Goal: Task Accomplishment & Management: Manage account settings

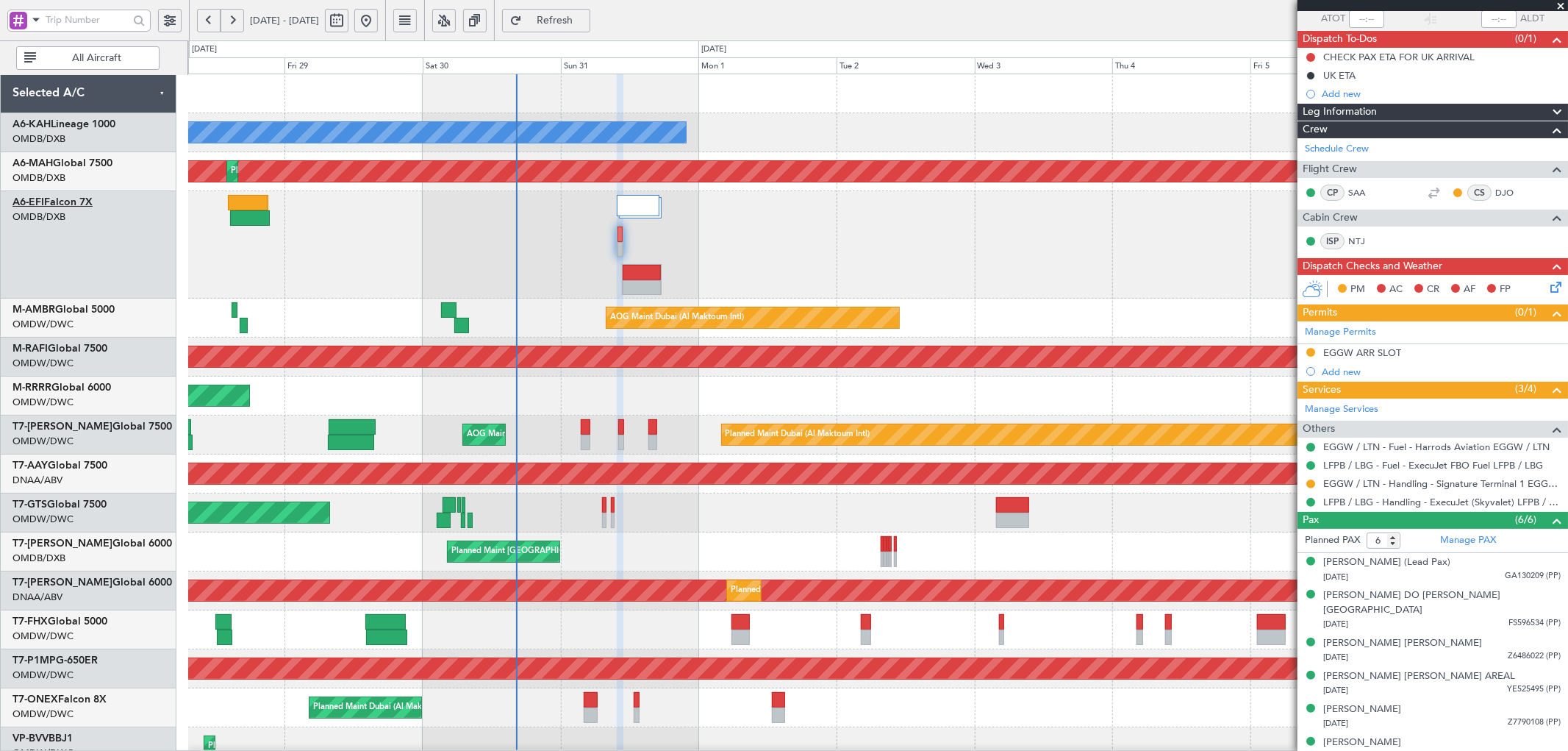
click at [79, 200] on link "A6-EFI Falcon 7X" at bounding box center [52, 202] width 80 height 11
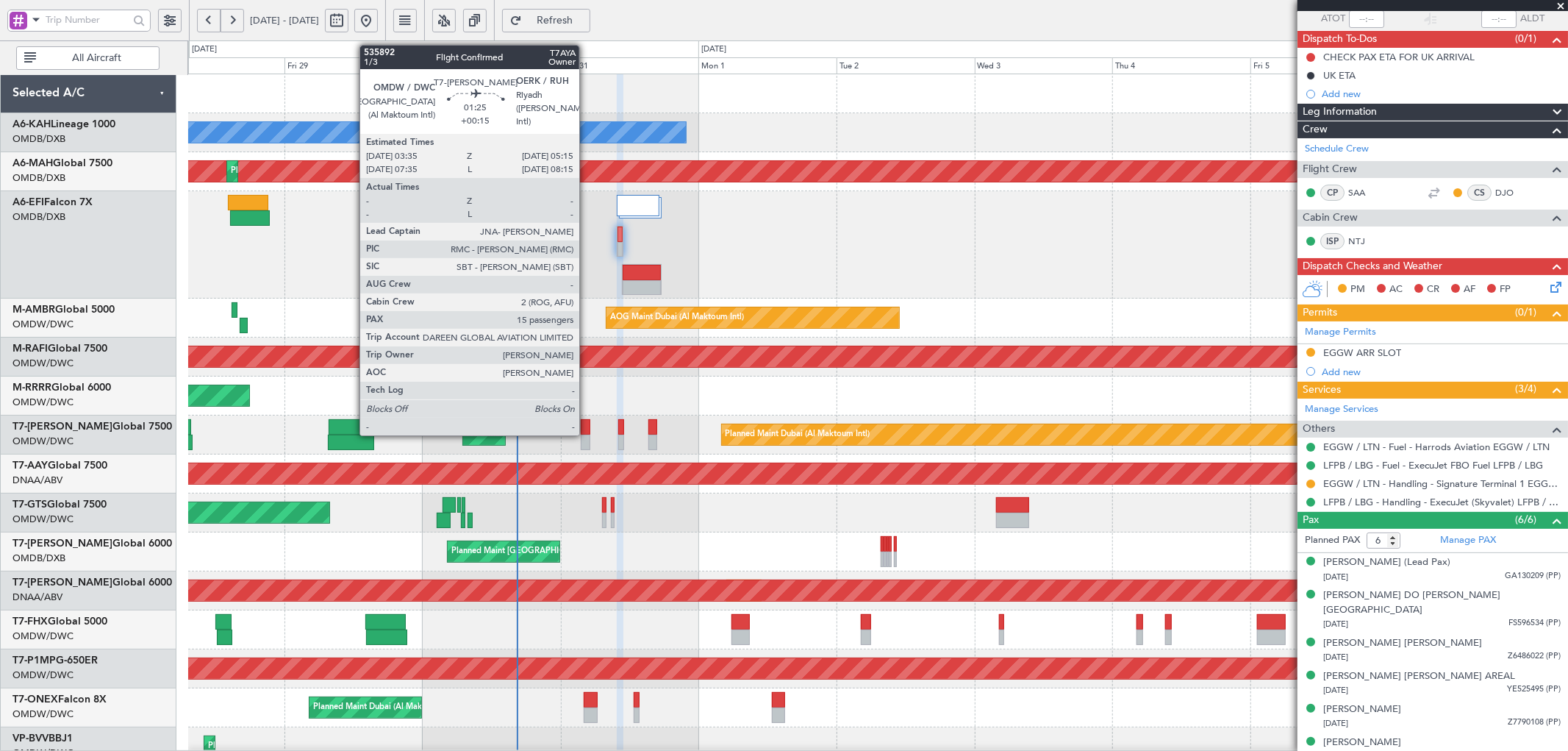
click at [586, 431] on div at bounding box center [586, 427] width 11 height 16
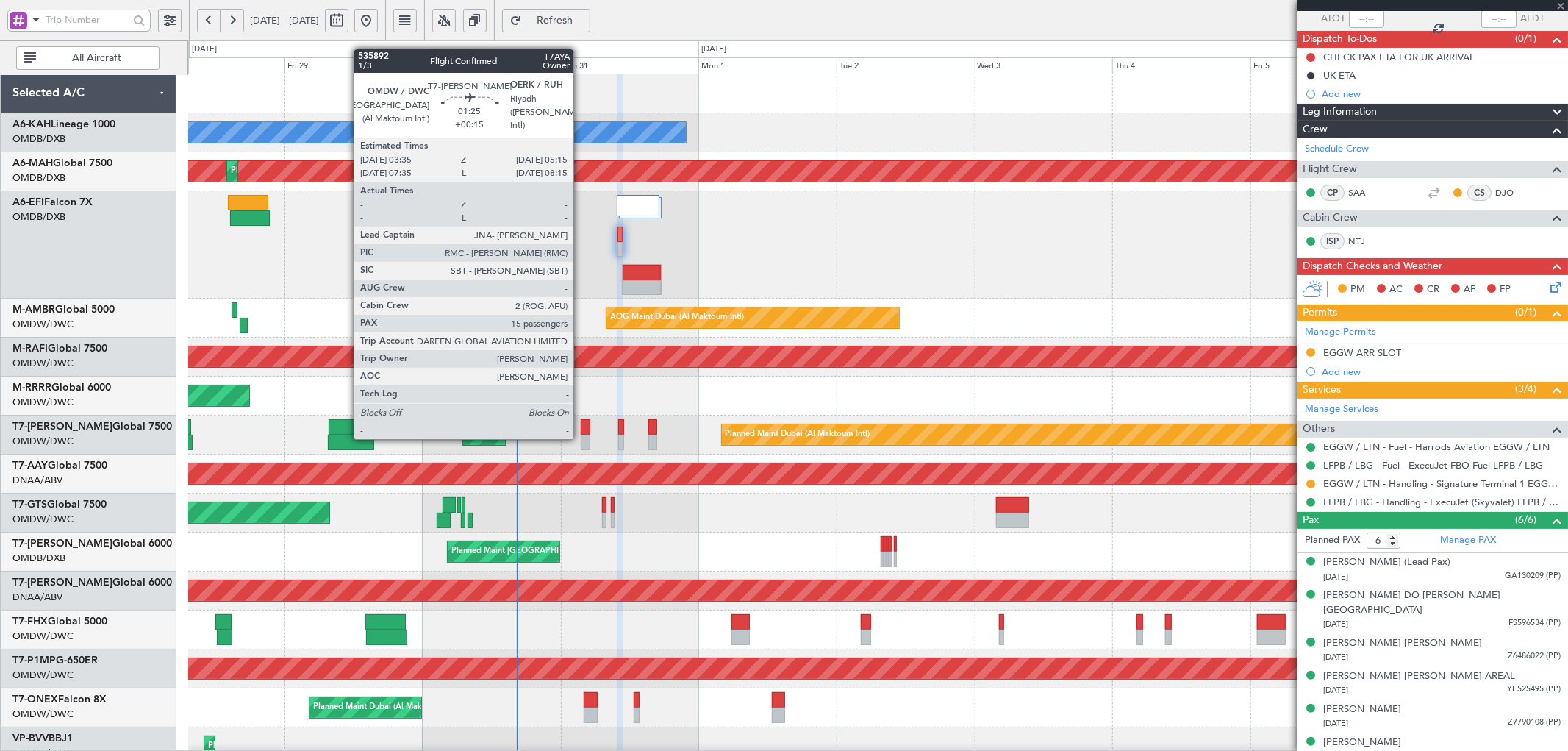
type input "+00:15"
type input "15"
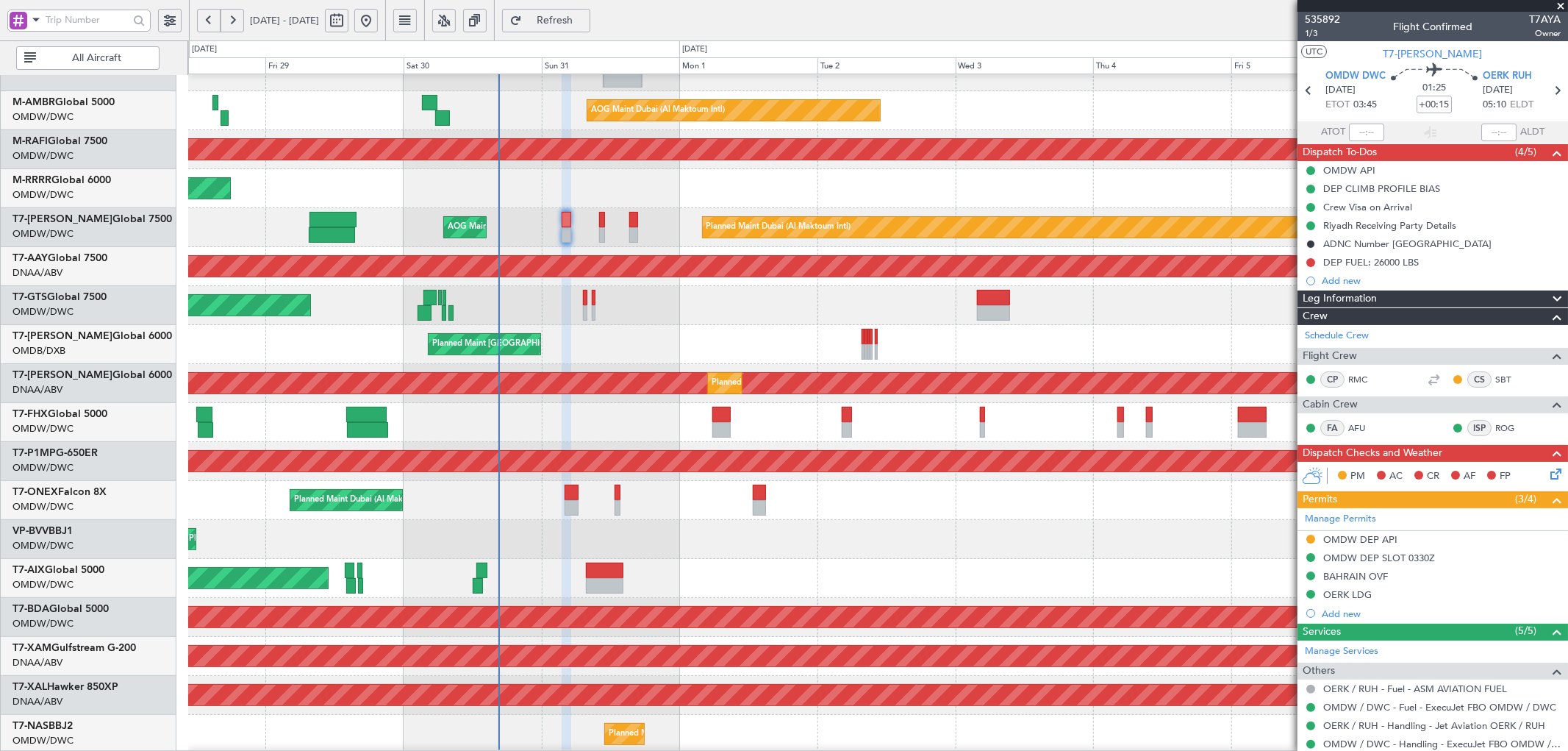
scroll to position [248, 0]
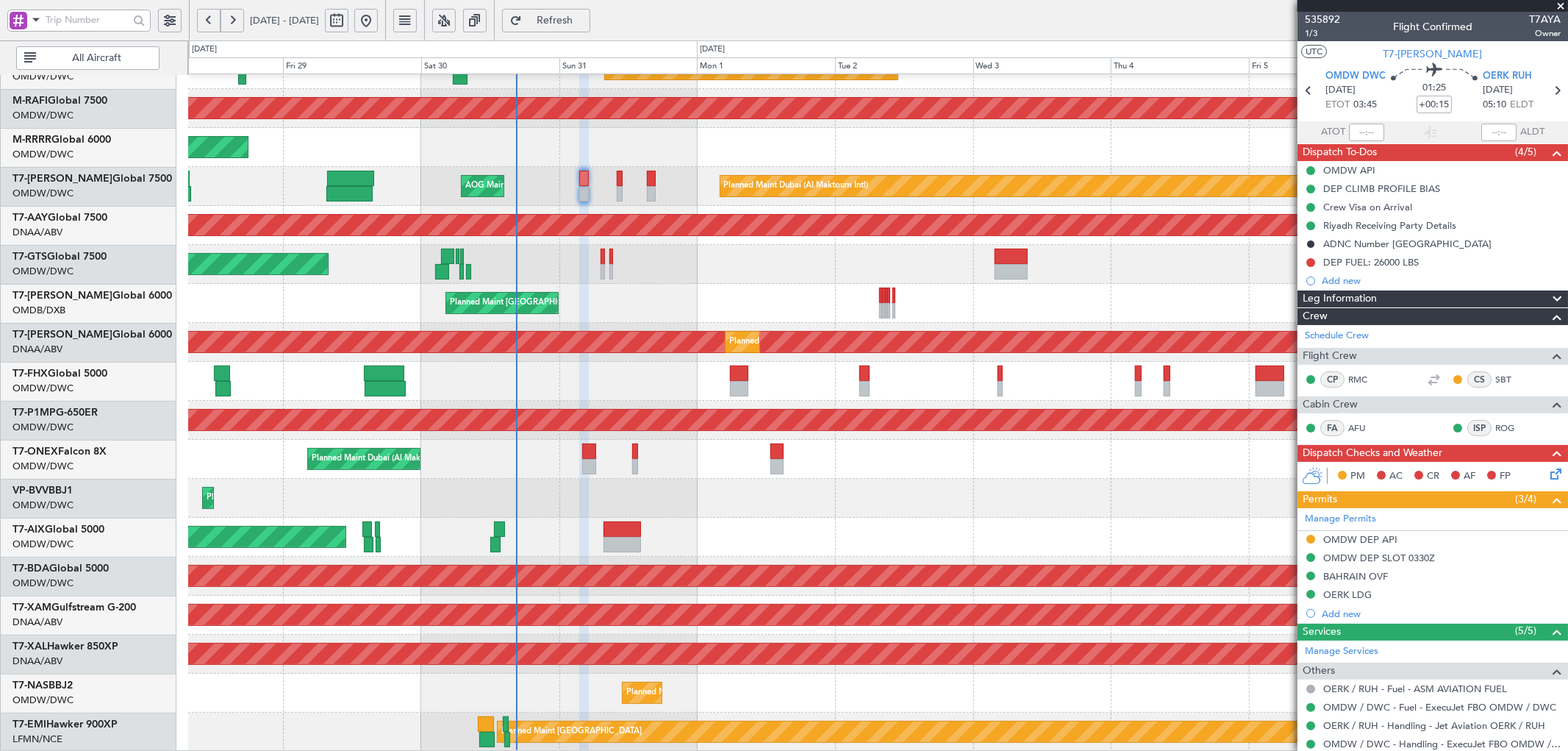
click at [546, 383] on div "AOG Maint Dubai (Al Maktoum Intl) Planned Maint [GEOGRAPHIC_DATA] (Al Maktoum I…" at bounding box center [877, 288] width 1379 height 926
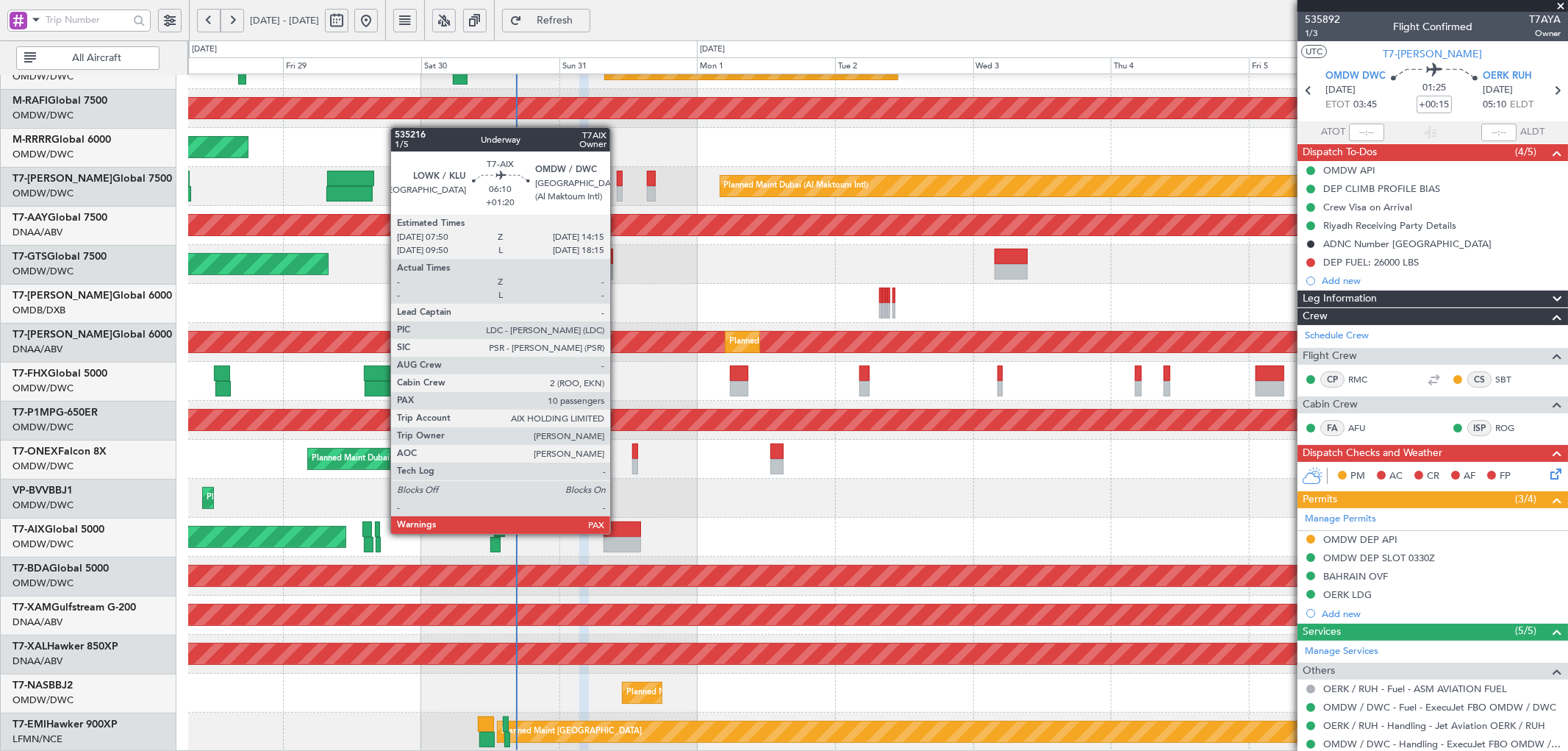
click at [618, 533] on div at bounding box center [622, 529] width 38 height 16
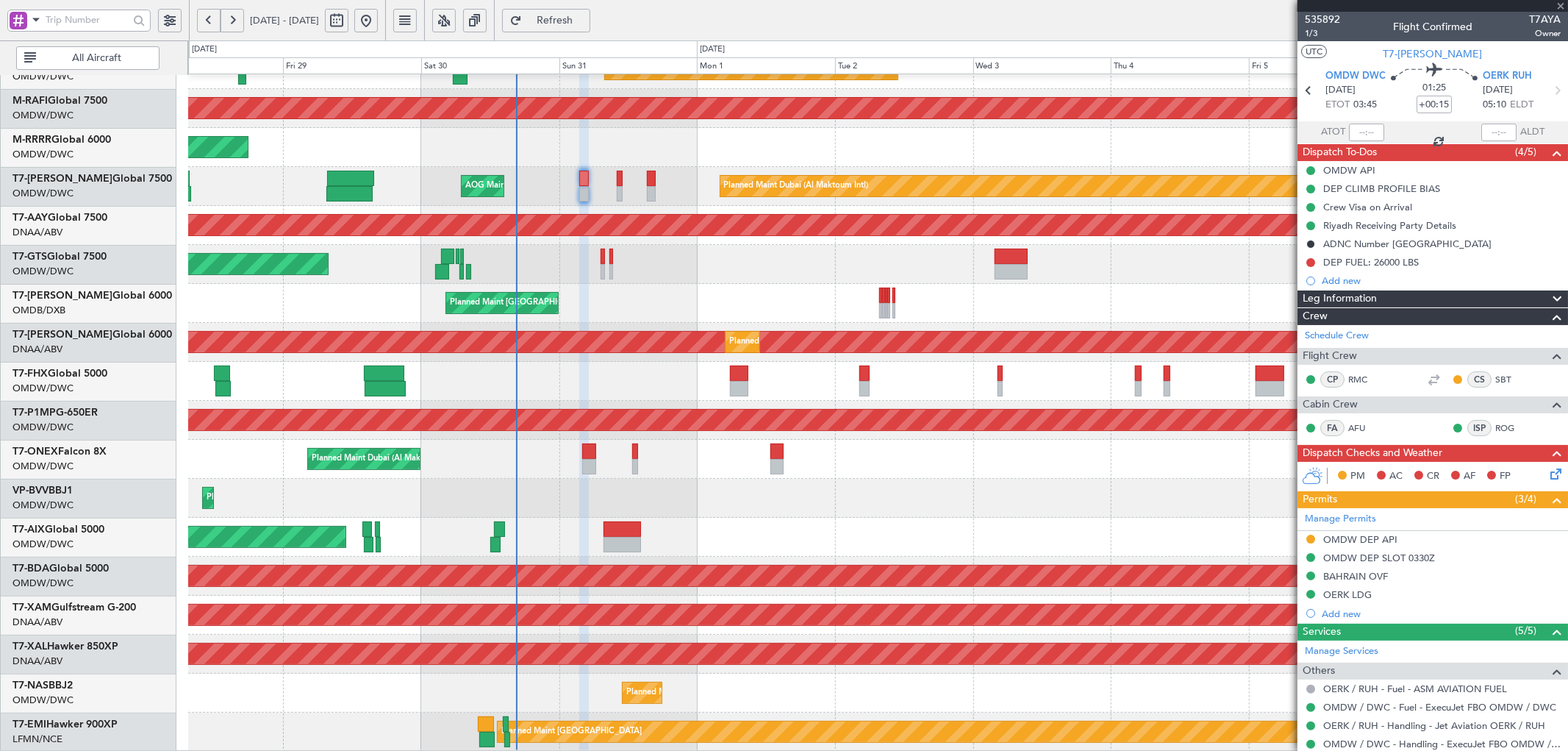
type input "+01:20"
type input "10"
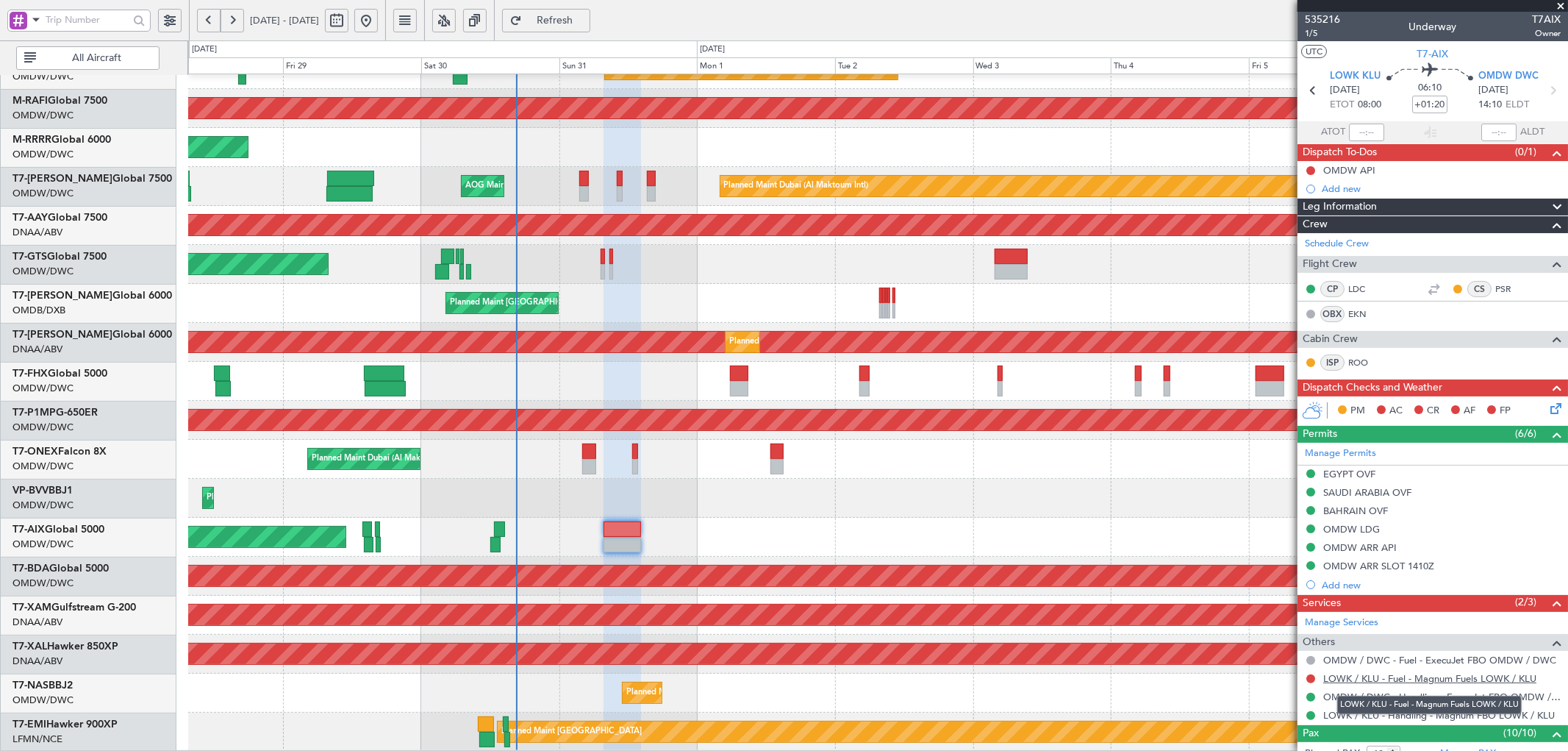
click at [1361, 672] on link "LOWK / KLU - Fuel - Magnum Fuels LOWK / KLU" at bounding box center [1429, 678] width 214 height 12
click at [584, 23] on span "Refresh" at bounding box center [555, 21] width 61 height 11
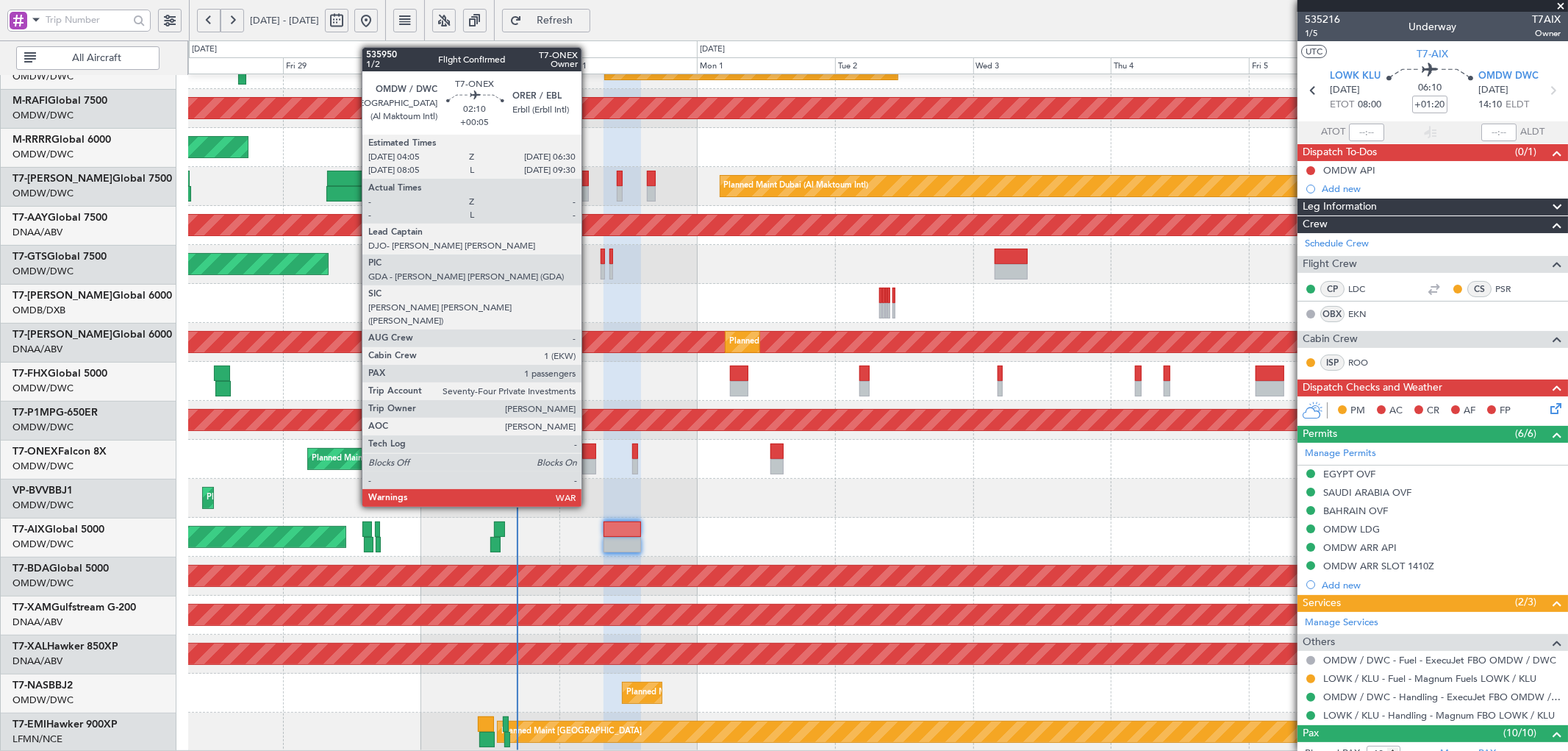
click at [589, 452] on div at bounding box center [589, 451] width 14 height 16
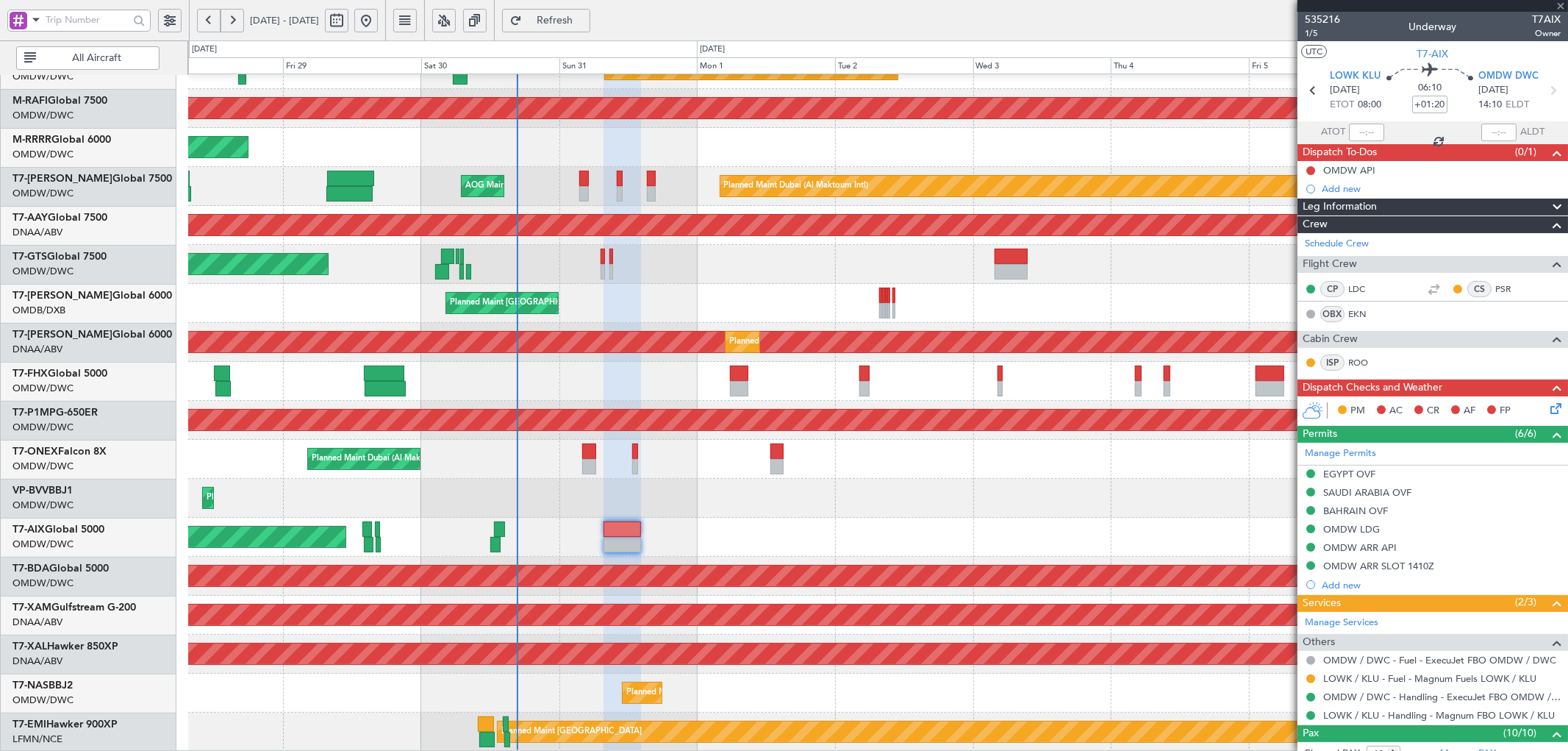
type input "+00:05"
type input "1"
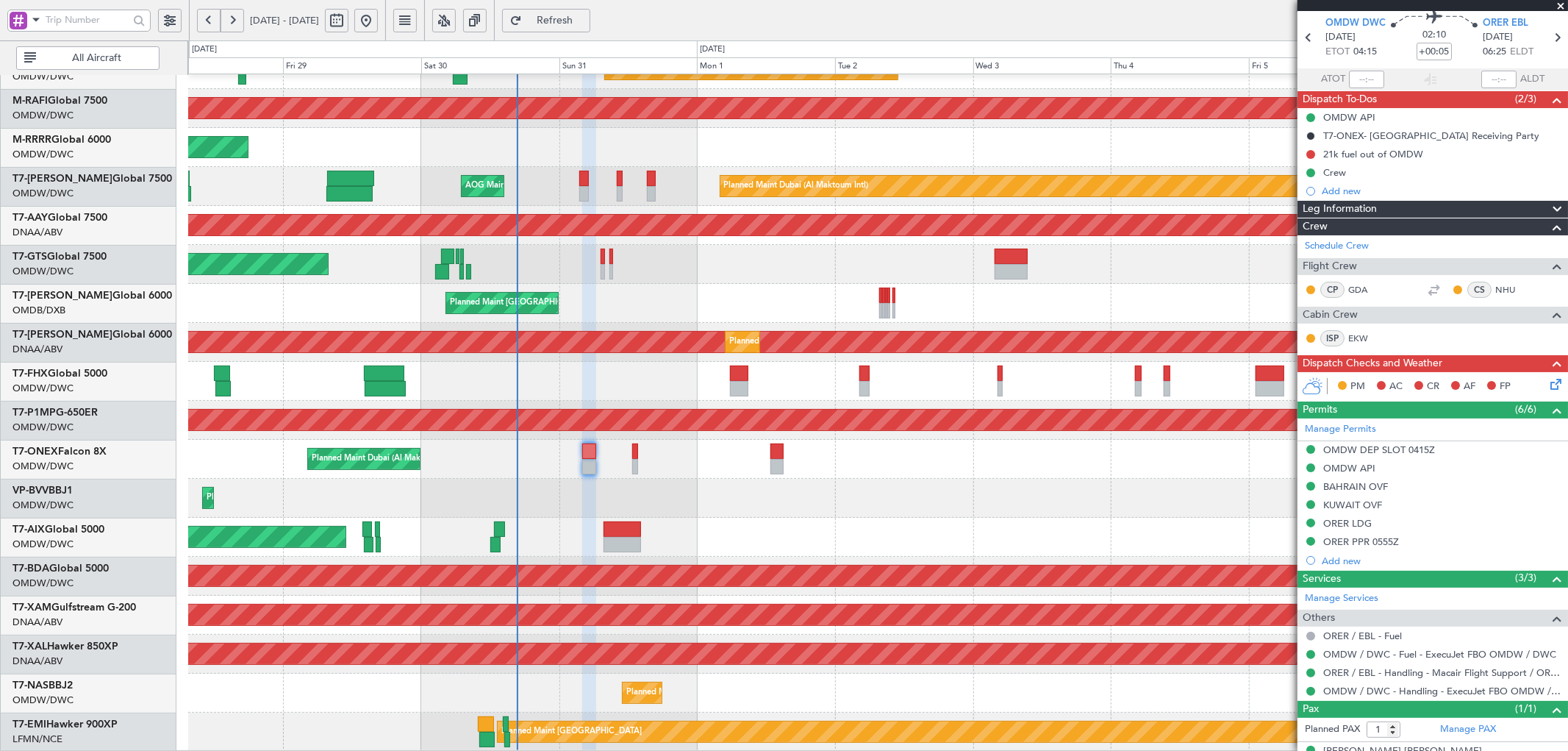
scroll to position [77, 0]
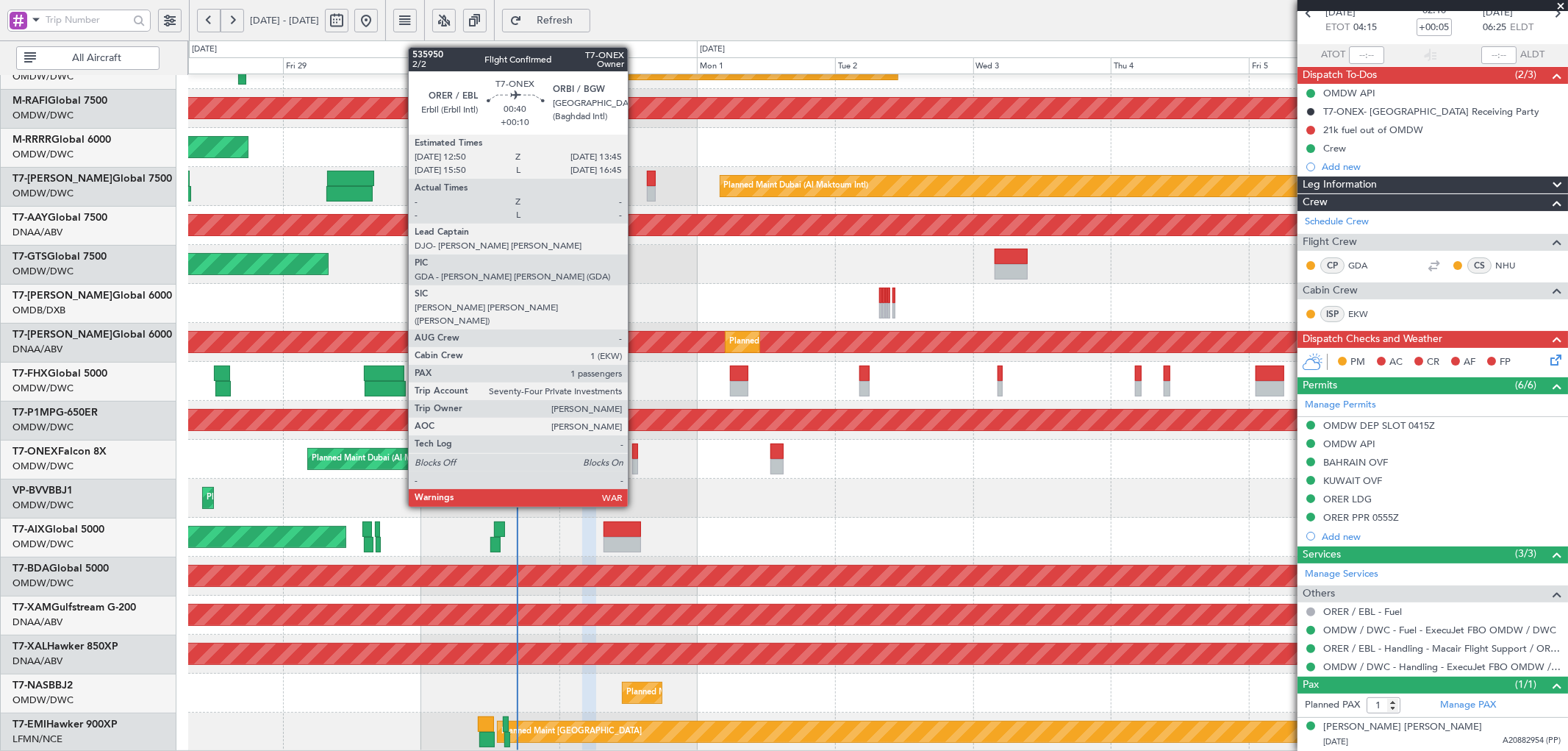
click at [635, 452] on div at bounding box center [635, 451] width 6 height 16
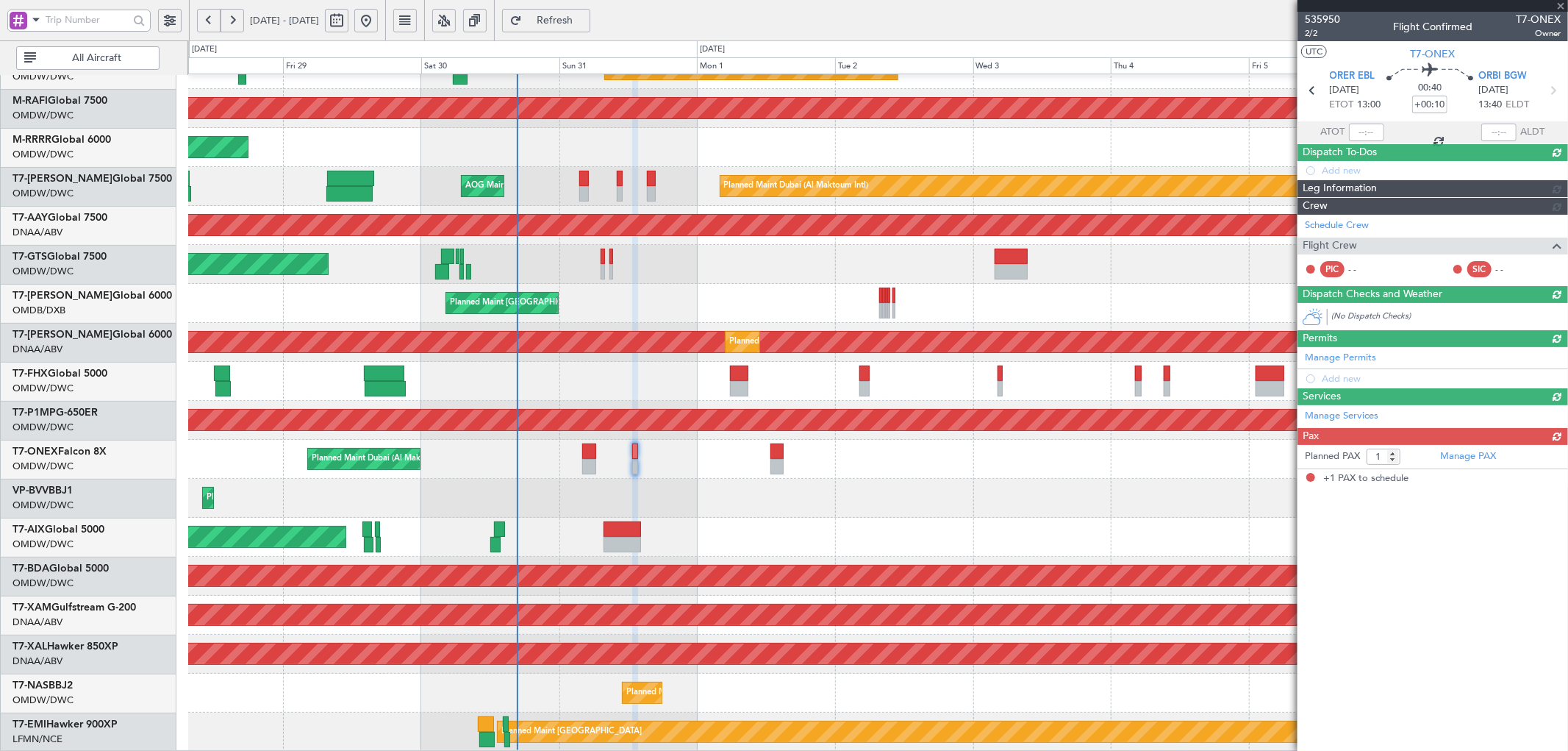
scroll to position [0, 0]
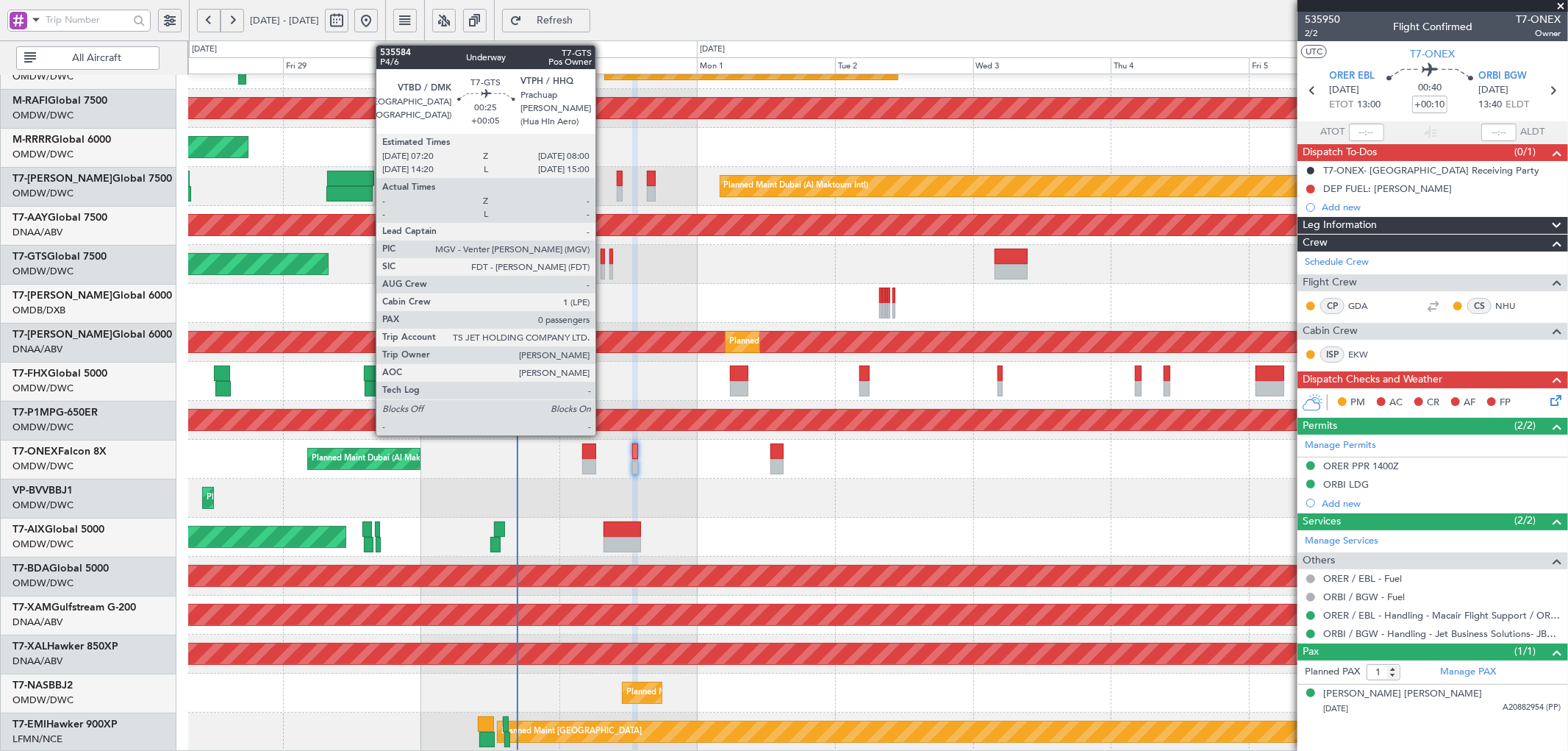
click at [603, 260] on div at bounding box center [602, 257] width 4 height 16
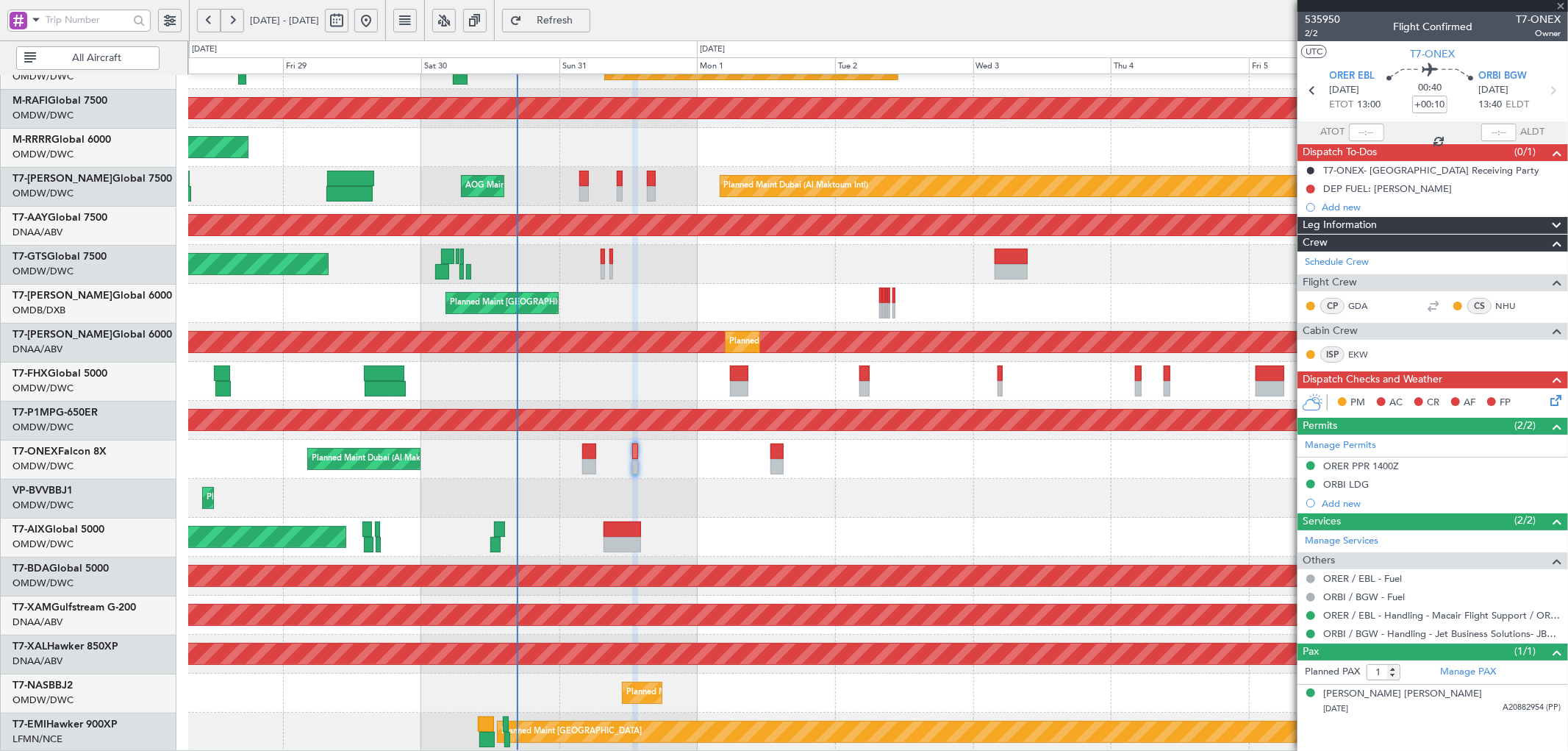
type input "+00:05"
type input "0"
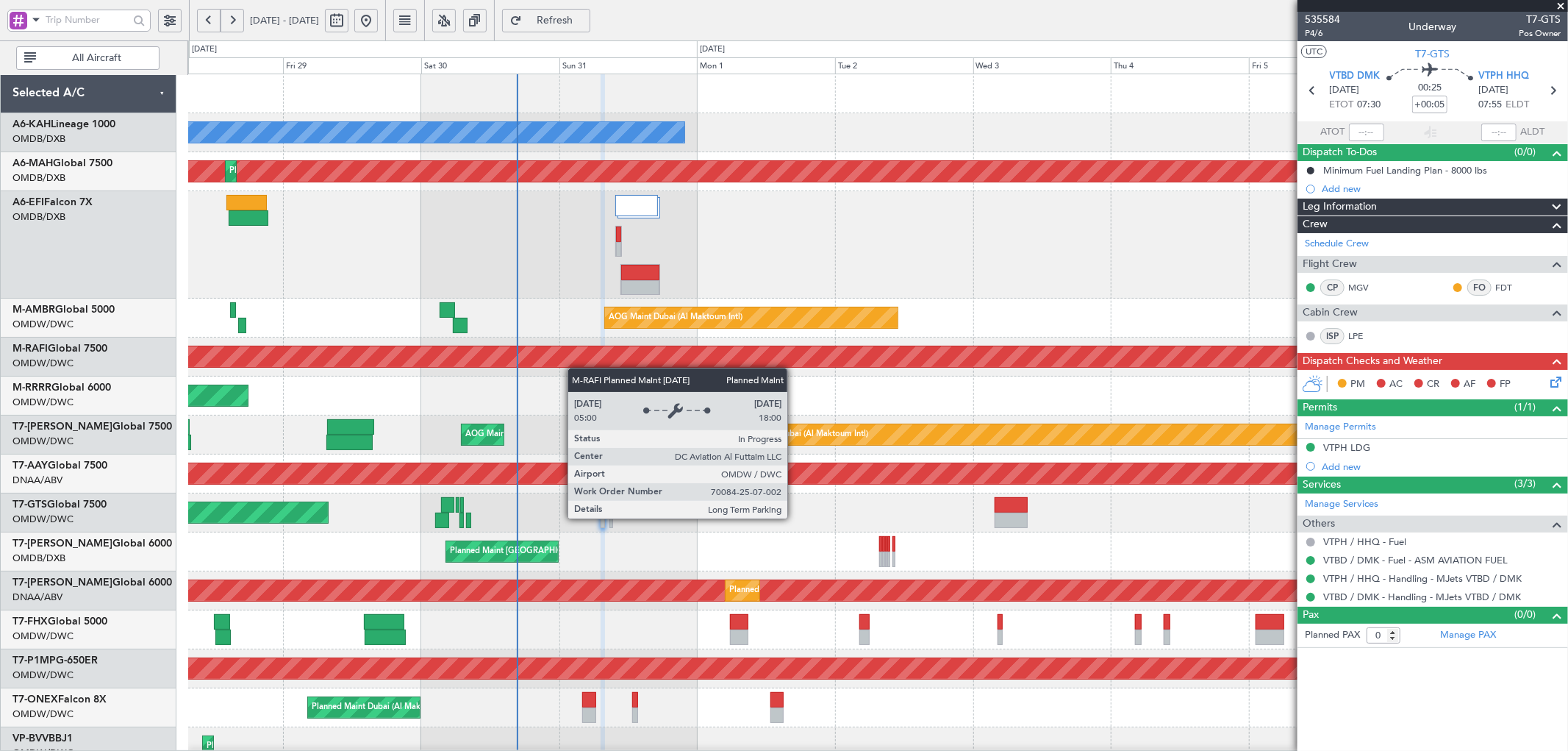
scroll to position [164, 0]
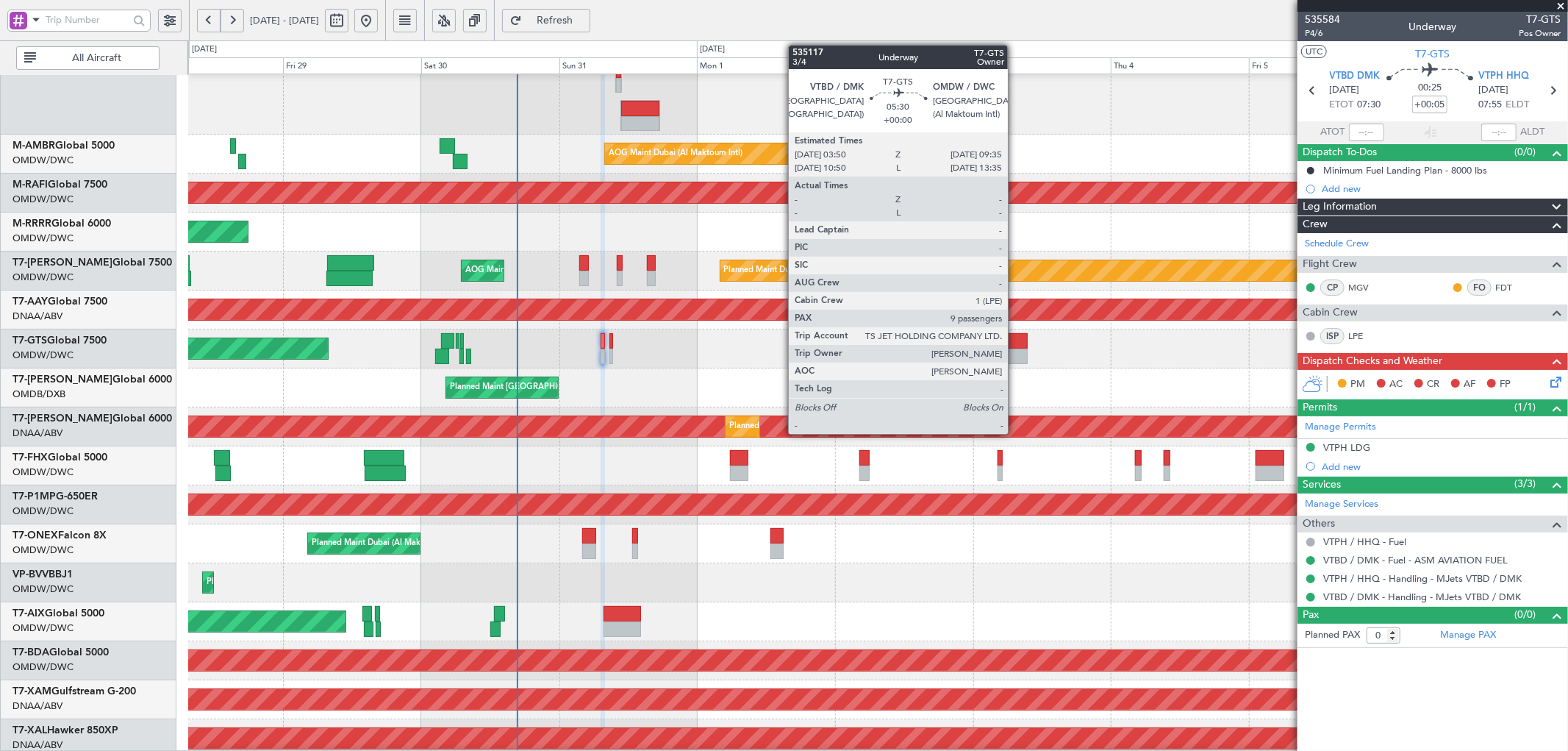
click at [1018, 346] on div at bounding box center [1012, 341] width 33 height 16
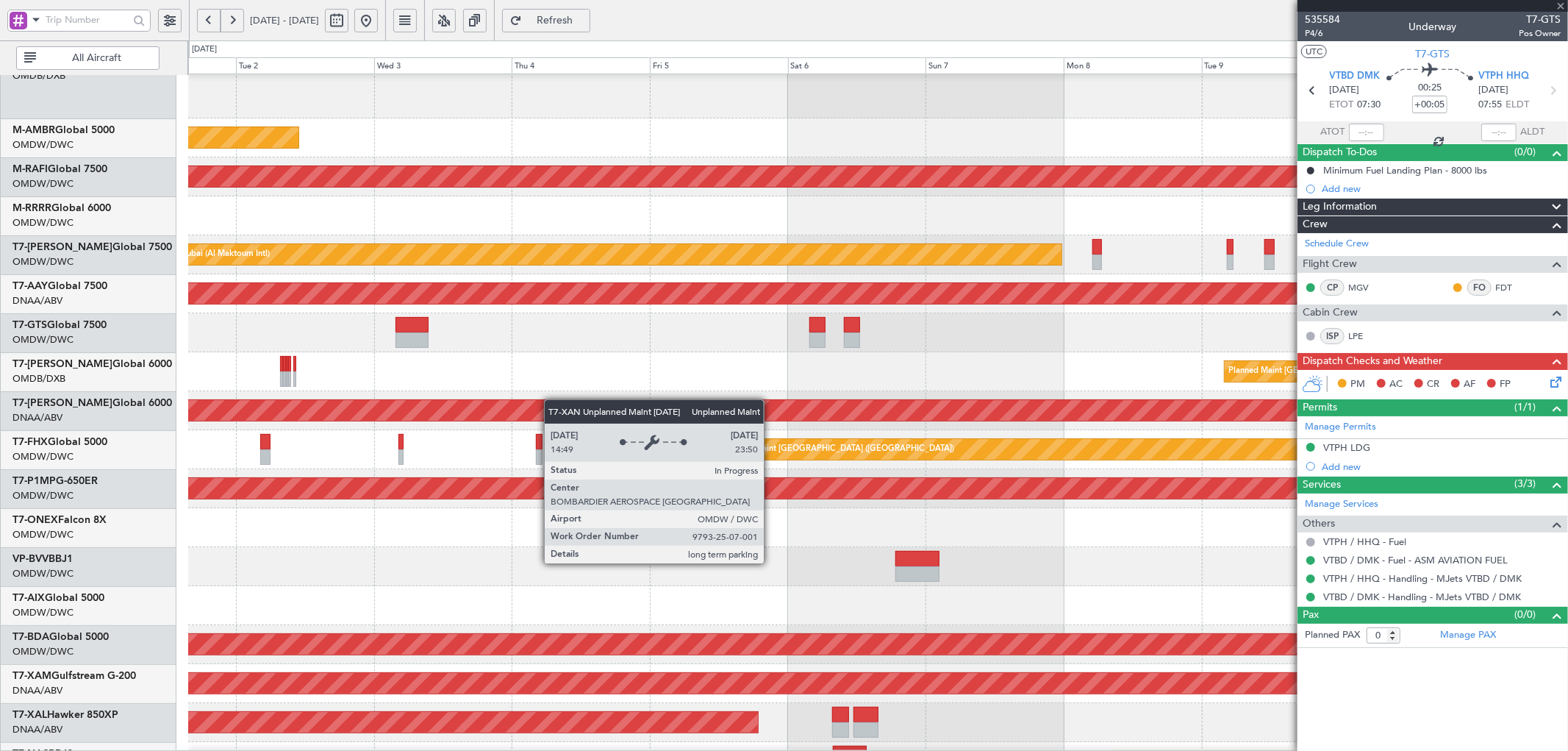
scroll to position [142, 0]
click at [523, 399] on div "AOG Maint Dubai (Al Maktoum Intl) Planned Maint [GEOGRAPHIC_DATA] (Al Maktoum I…" at bounding box center [877, 376] width 1379 height 887
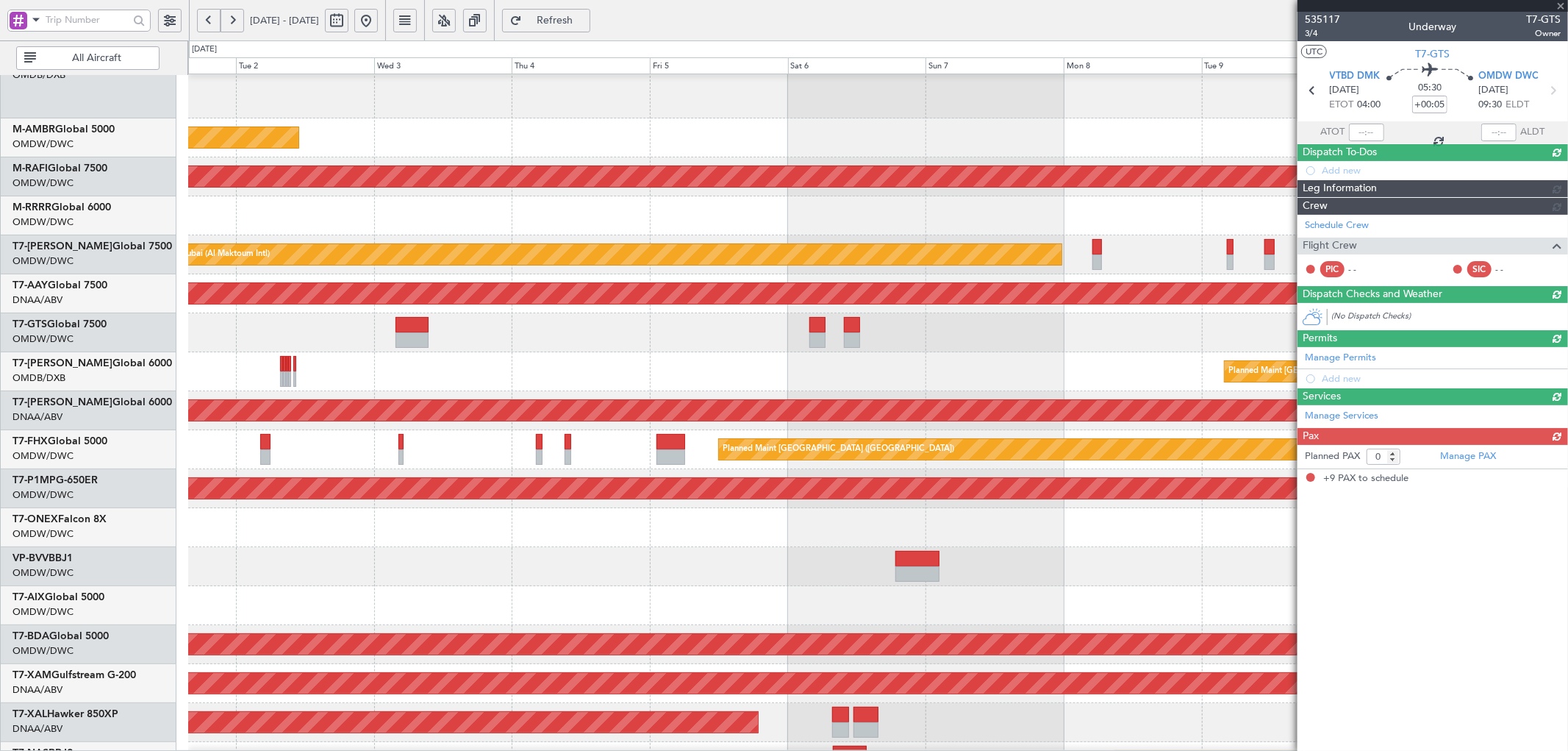
type input "9"
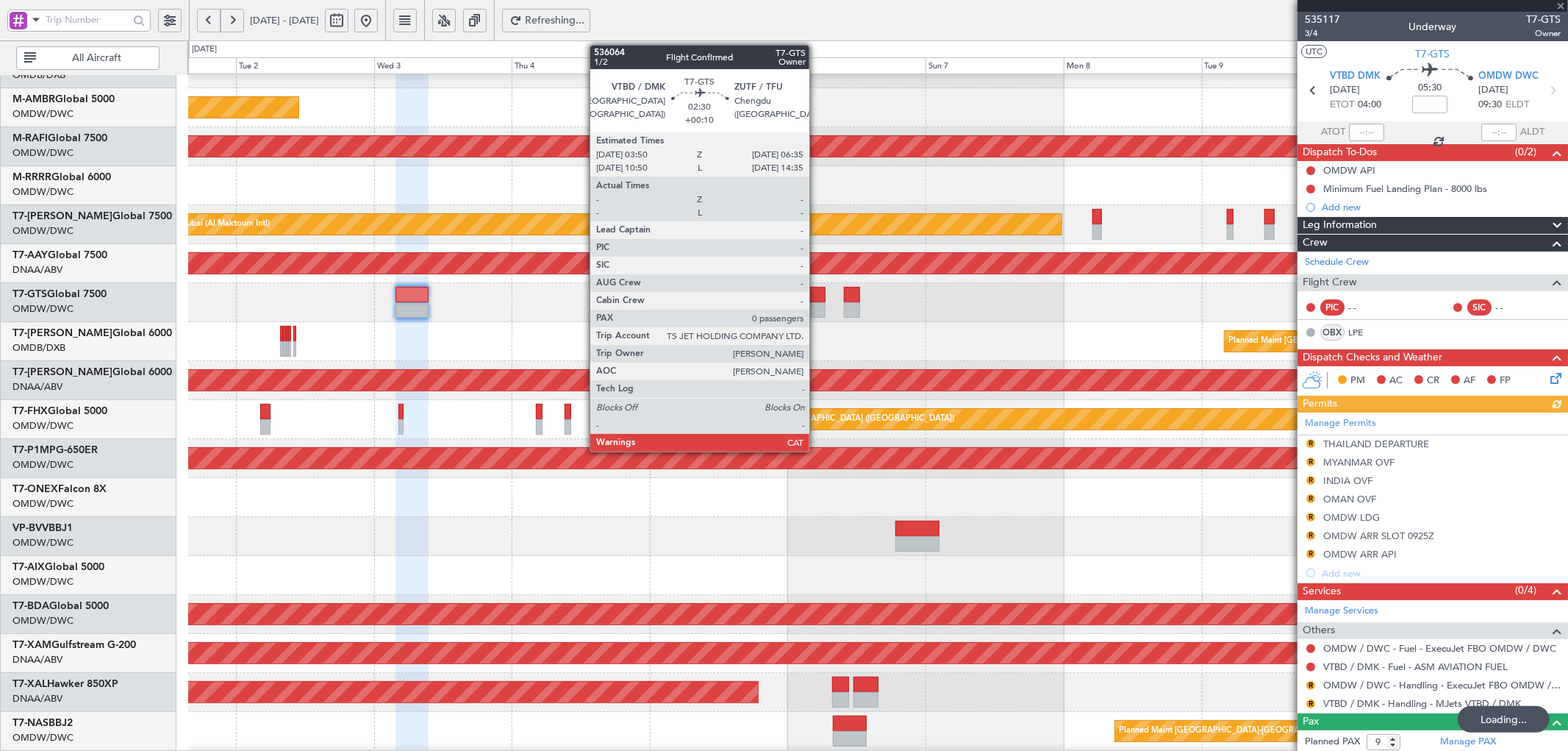
click at [817, 306] on div at bounding box center [817, 310] width 16 height 16
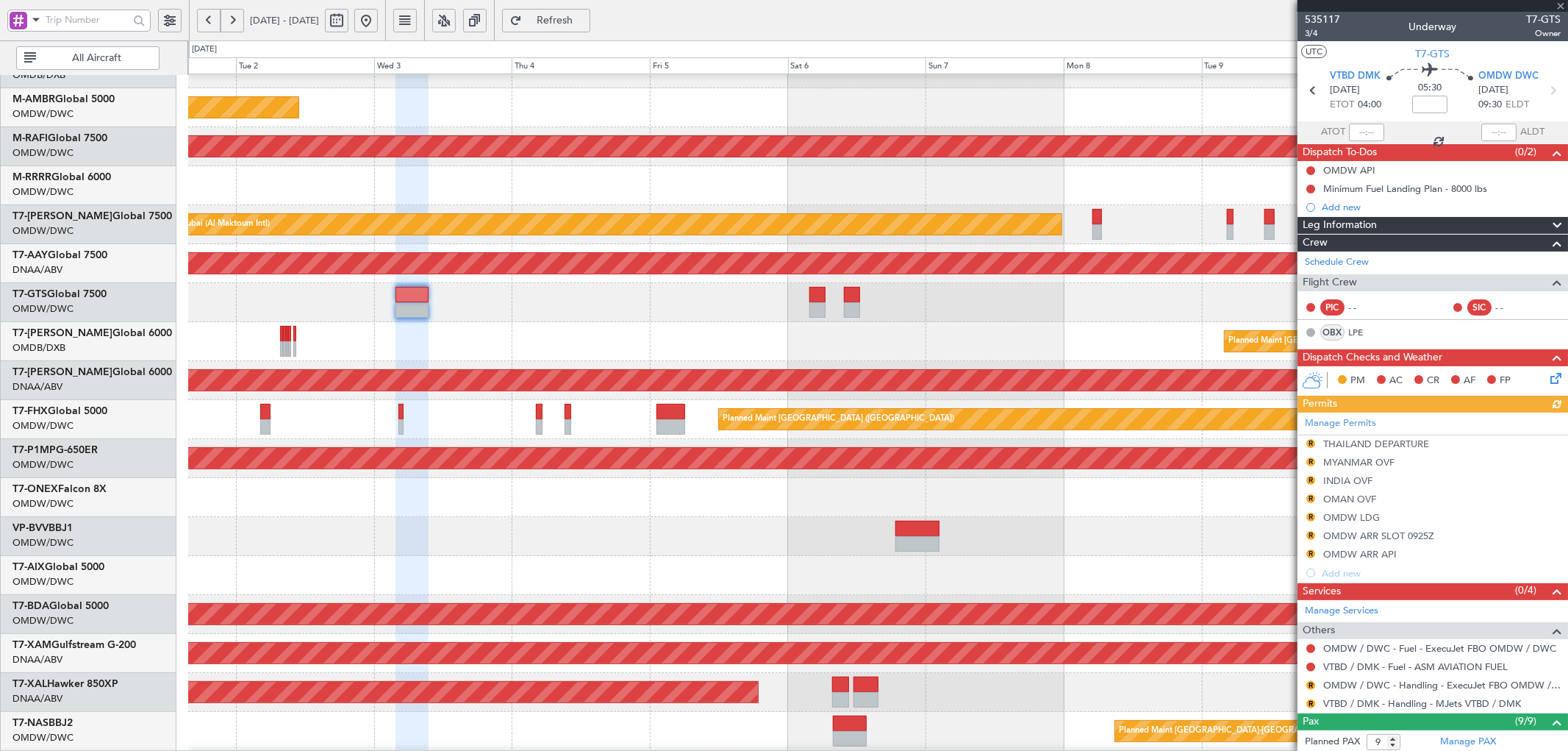
type input "+00:10"
type input "0"
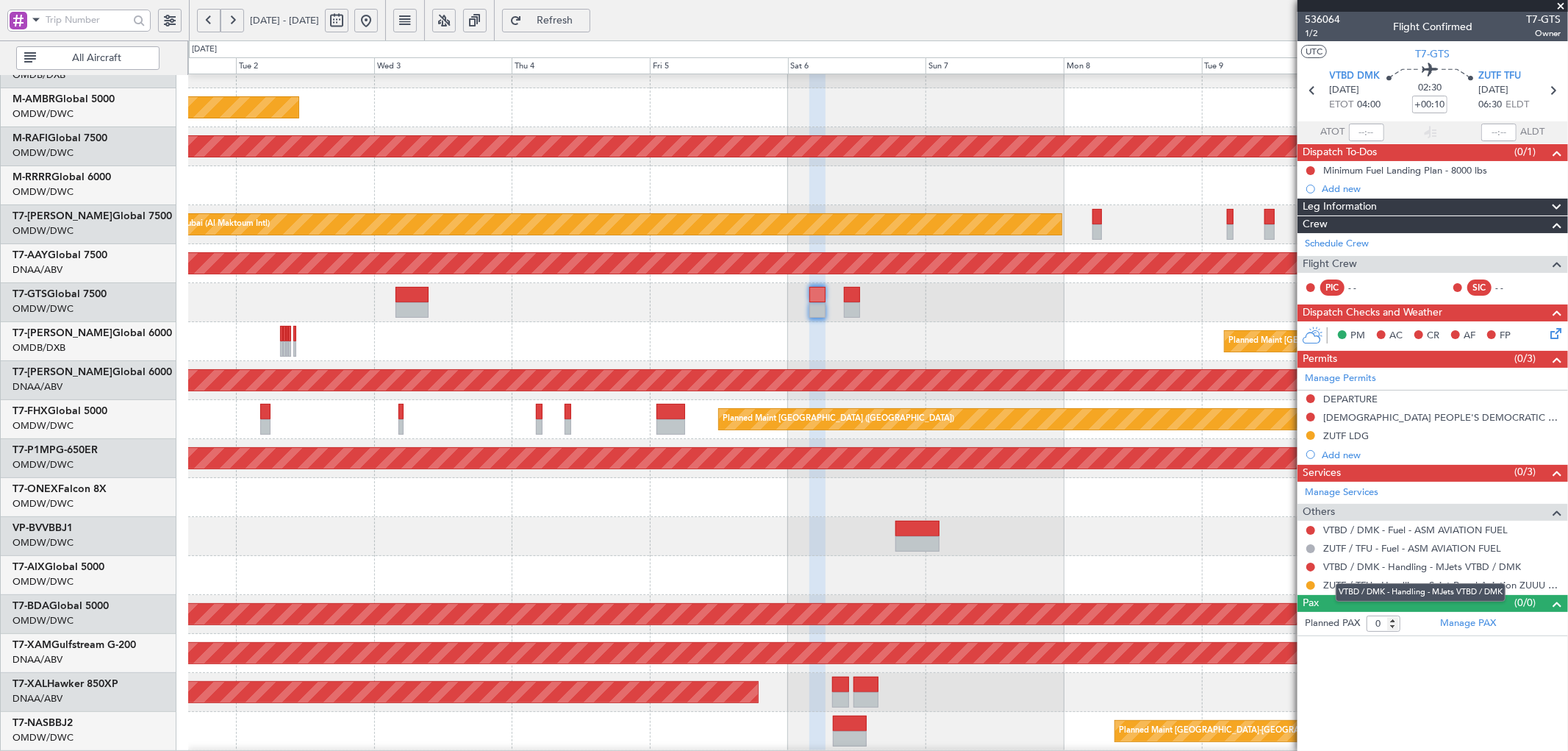
click at [1487, 586] on mat-tooltip-component "VTBD / DMK - Handling - MJets VTBD / DMK" at bounding box center [1420, 593] width 191 height 39
click at [1495, 587] on link "ZUTF / TFU - Handling - Saint Royal Aviation ZUUU / [GEOGRAPHIC_DATA]" at bounding box center [1441, 585] width 237 height 12
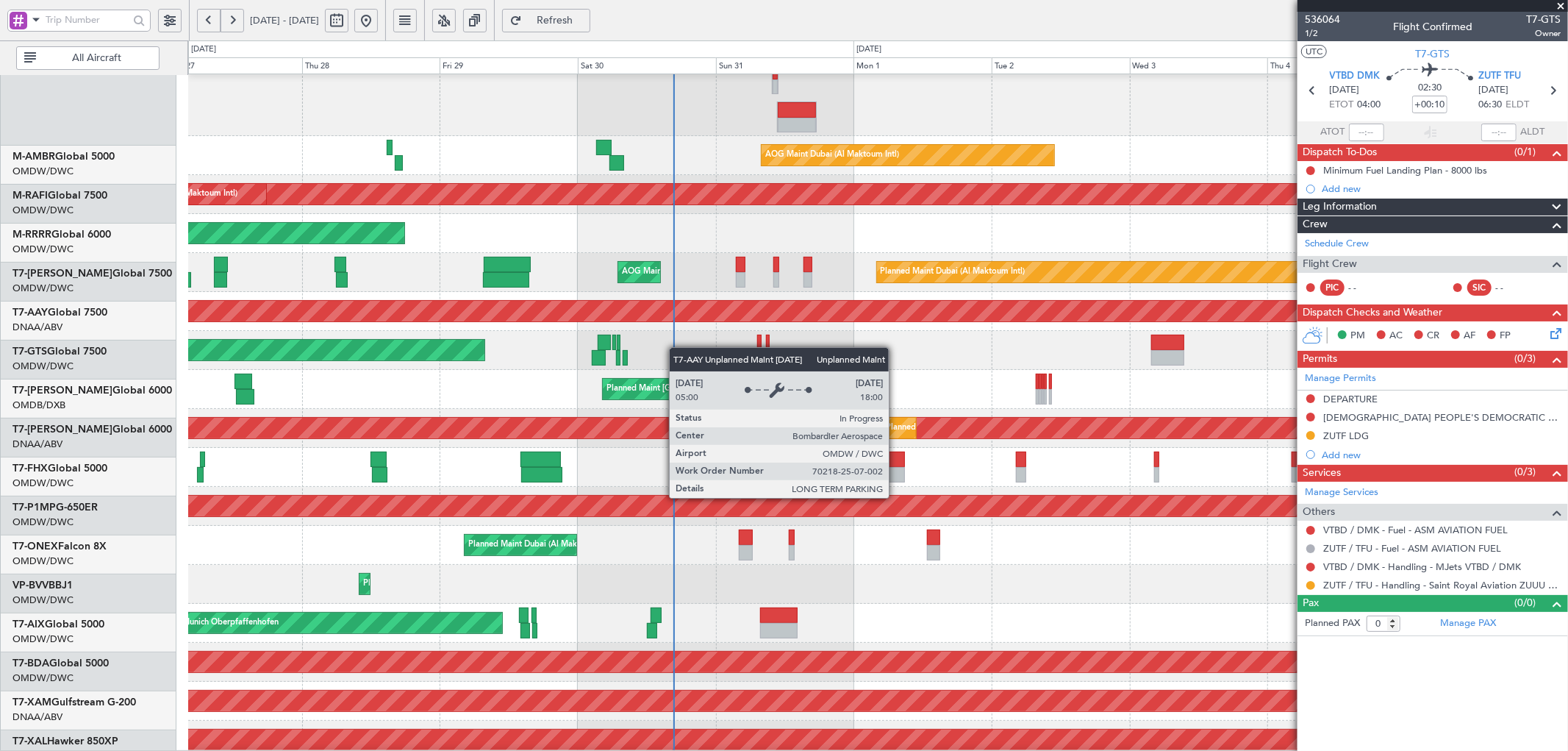
scroll to position [164, 0]
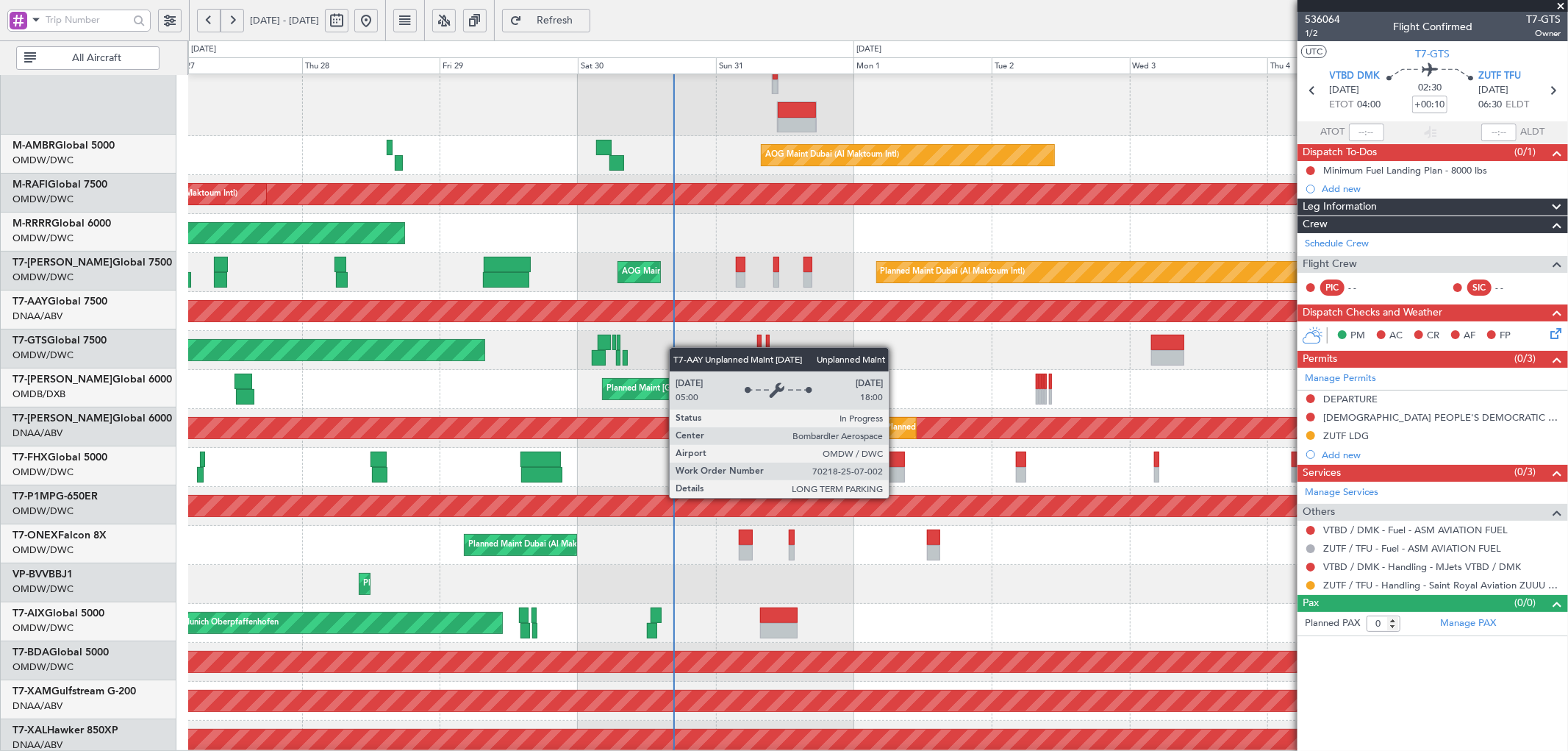
click at [1129, 314] on div "Planned Maint [GEOGRAPHIC_DATA] ([GEOGRAPHIC_DATA] Intl) AOG Maint [GEOGRAPHIC_…" at bounding box center [877, 375] width 1379 height 926
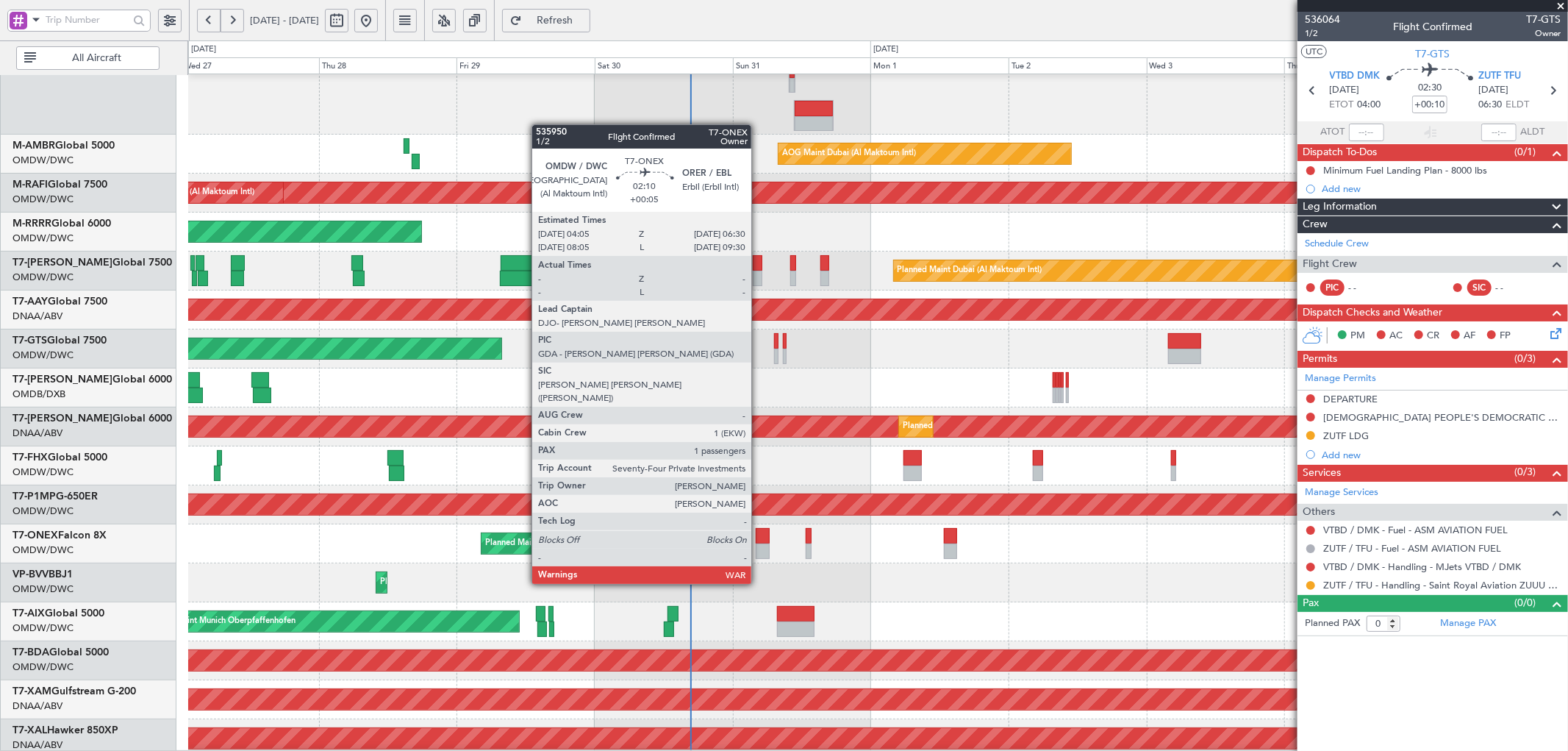
click at [759, 529] on div at bounding box center [763, 536] width 14 height 16
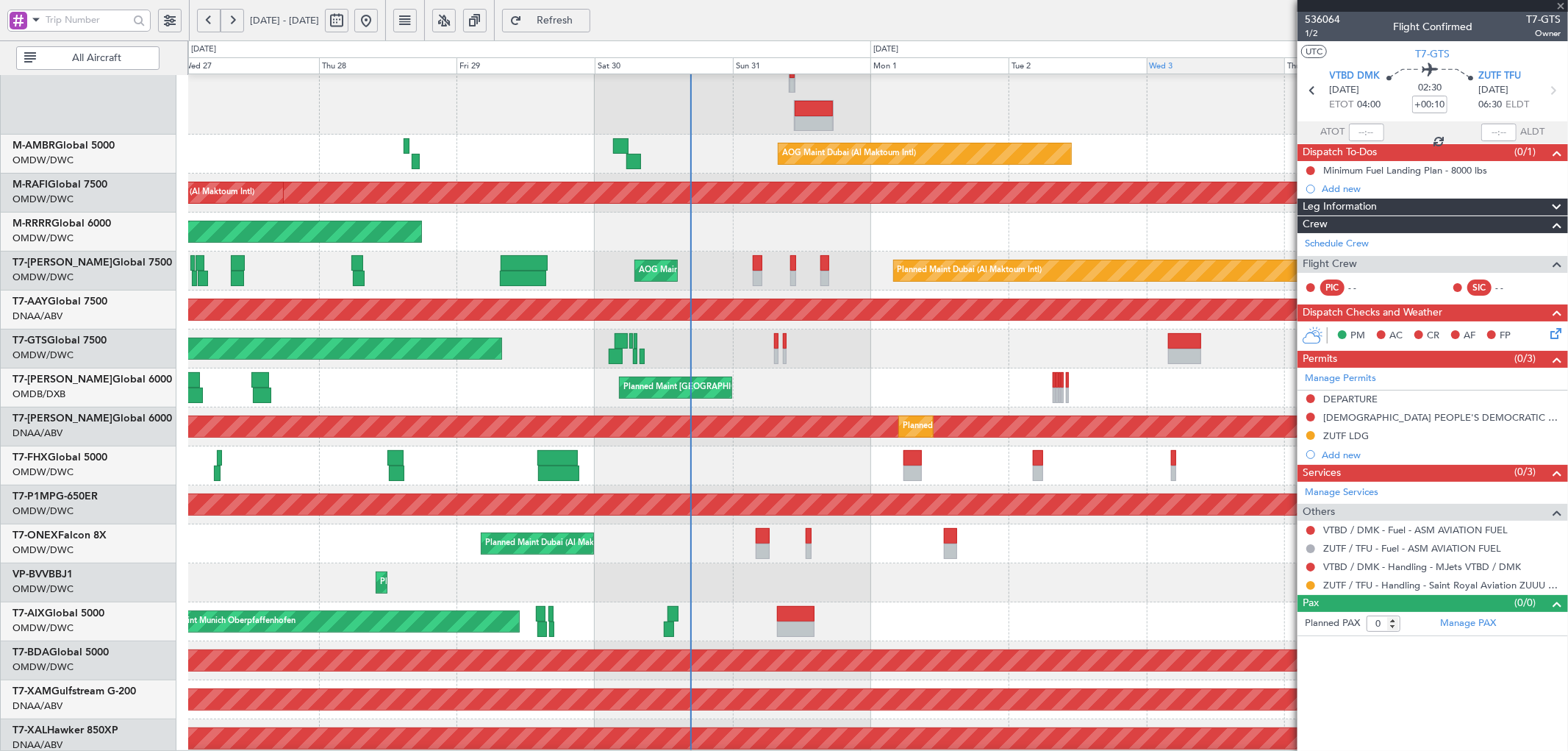
type input "+00:05"
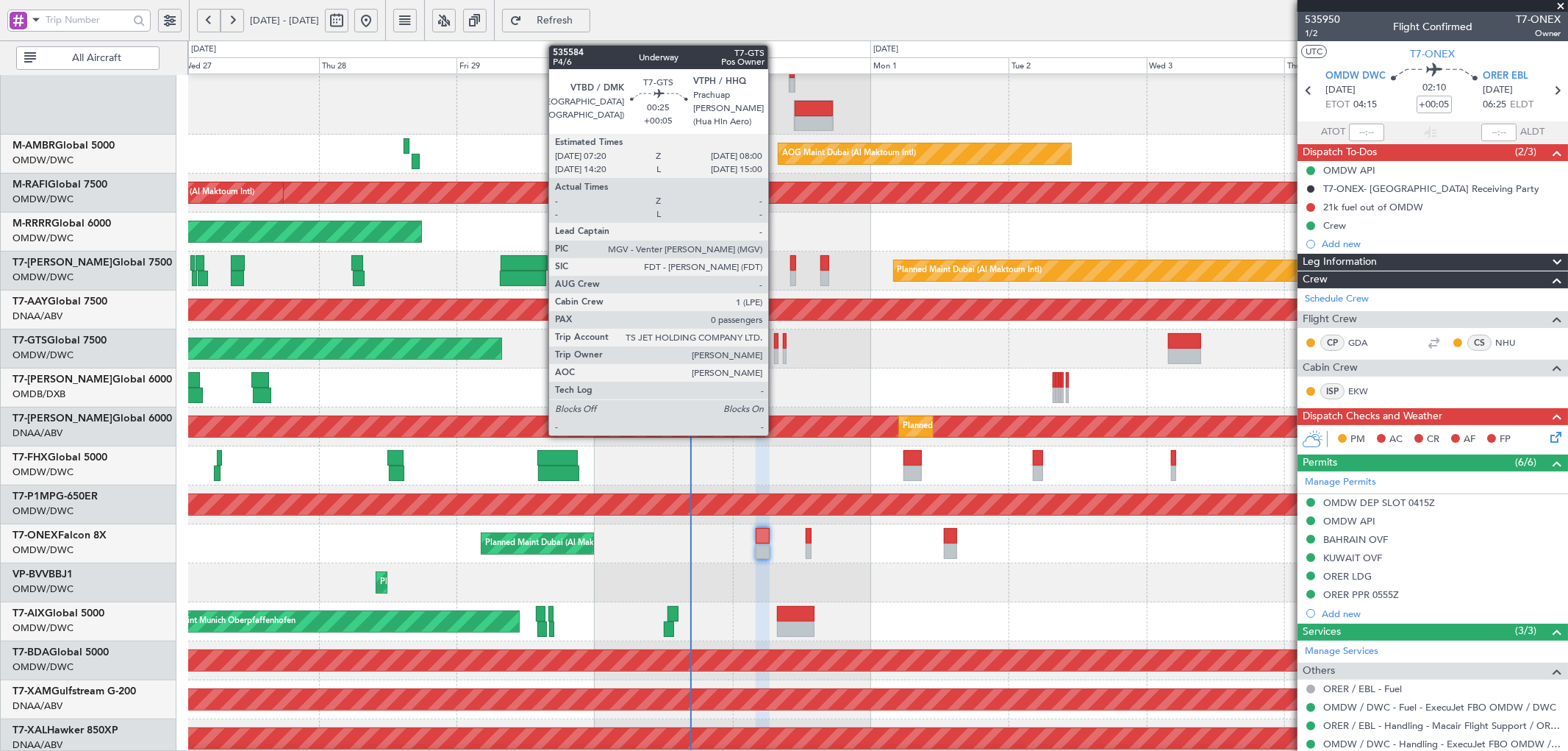
click at [775, 348] on div at bounding box center [776, 356] width 4 height 16
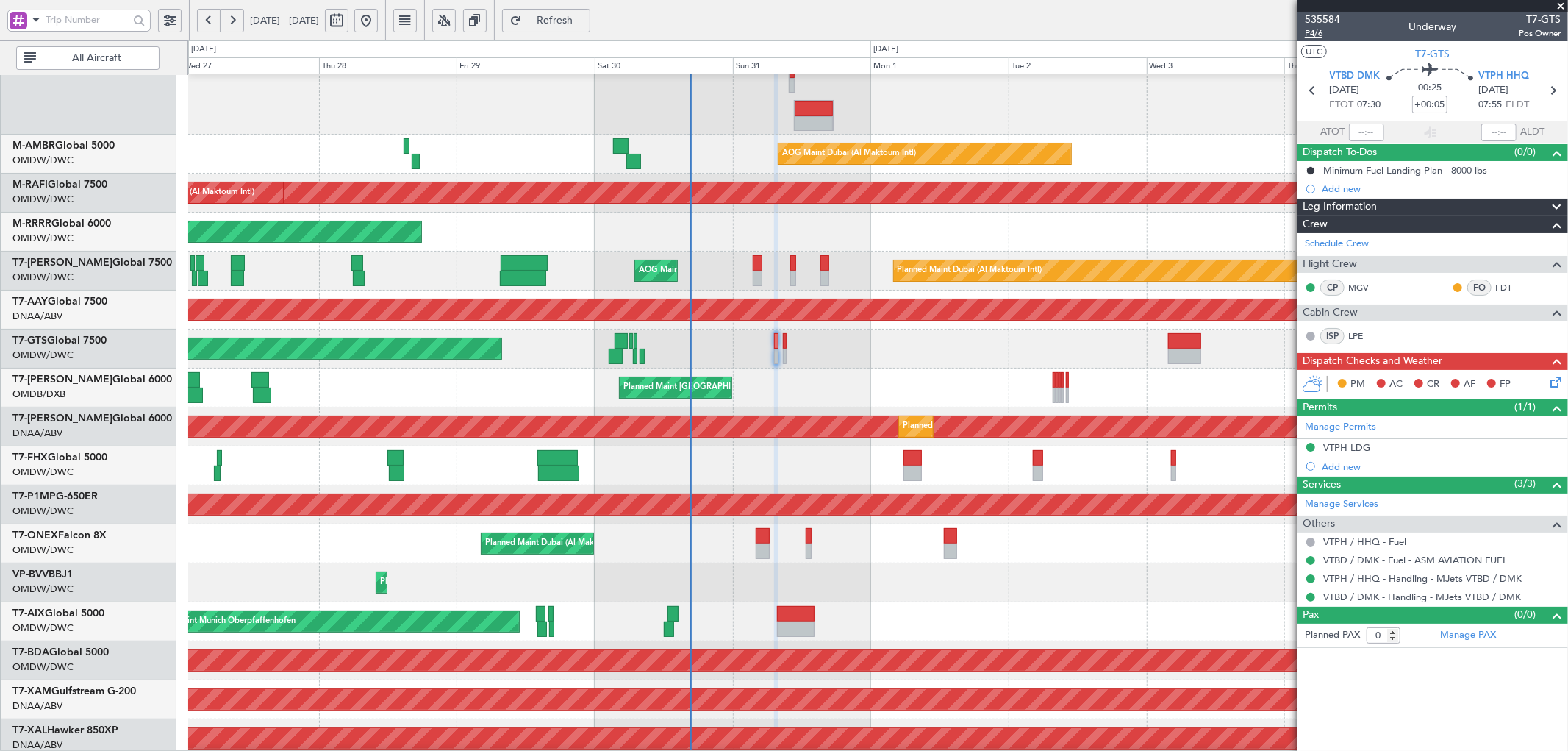
click at [1324, 35] on span "P4/6" at bounding box center [1323, 33] width 35 height 12
click at [1554, 91] on icon at bounding box center [1552, 91] width 19 height 19
type input "8"
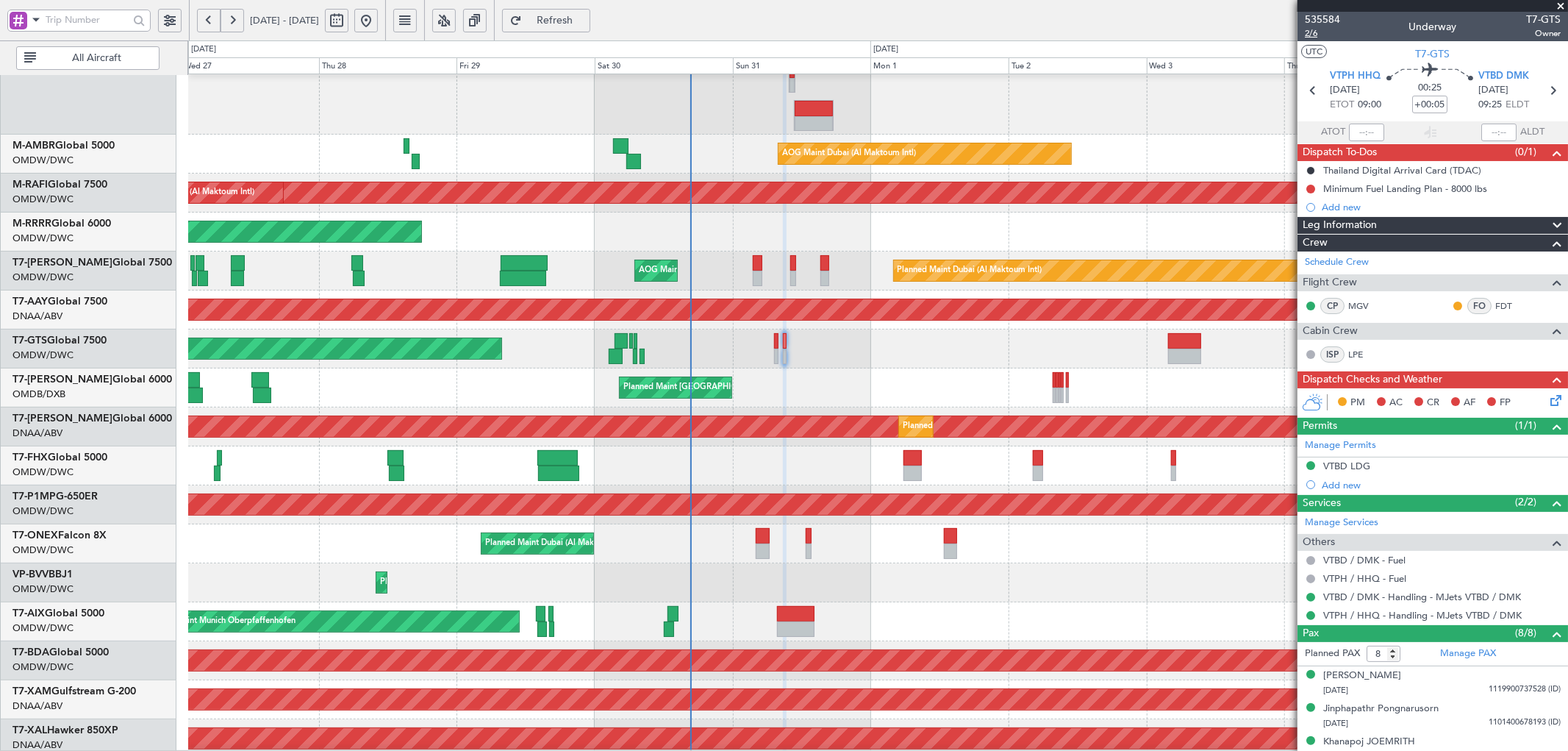
click at [1314, 33] on span "2/6" at bounding box center [1323, 33] width 35 height 12
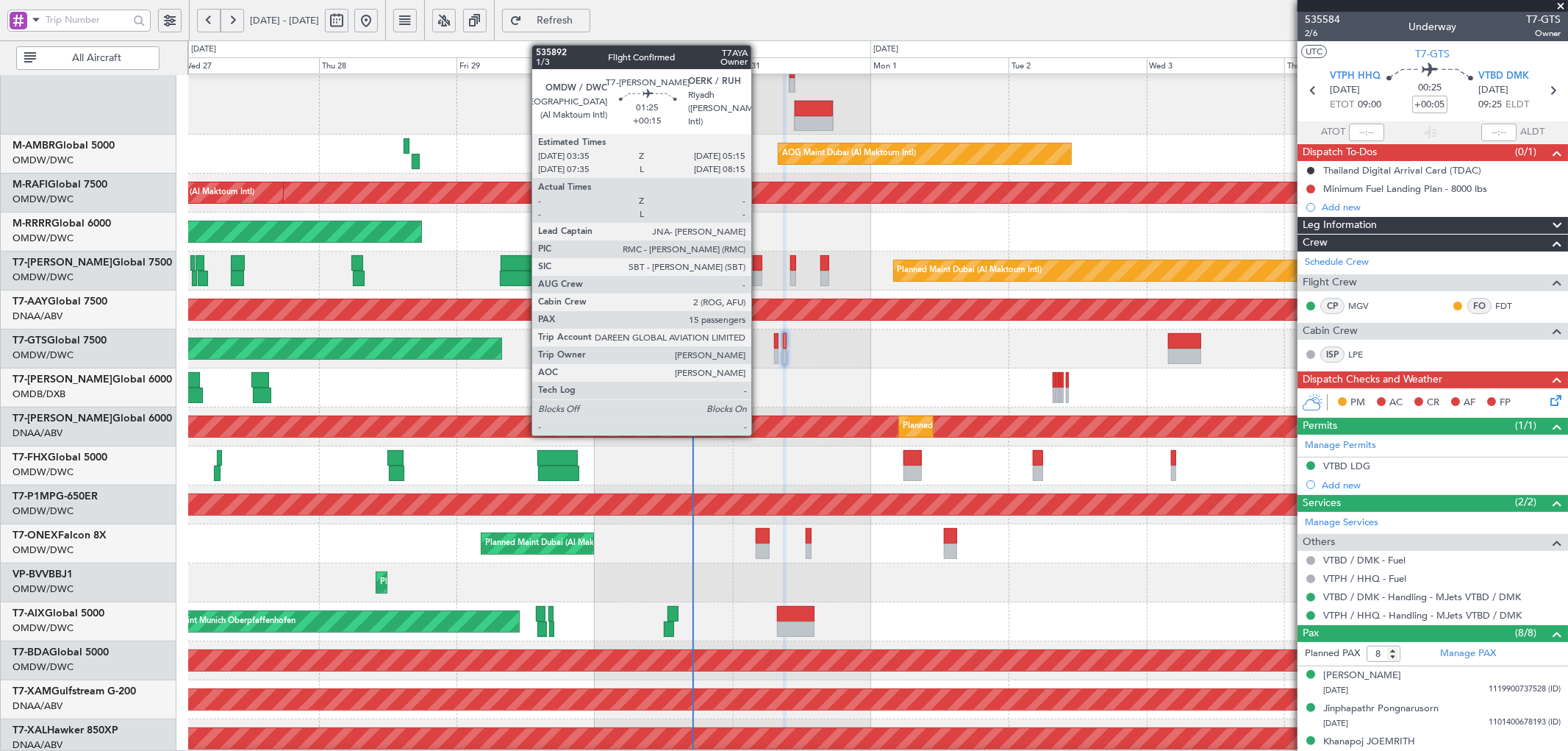
click at [759, 259] on div at bounding box center [758, 263] width 11 height 16
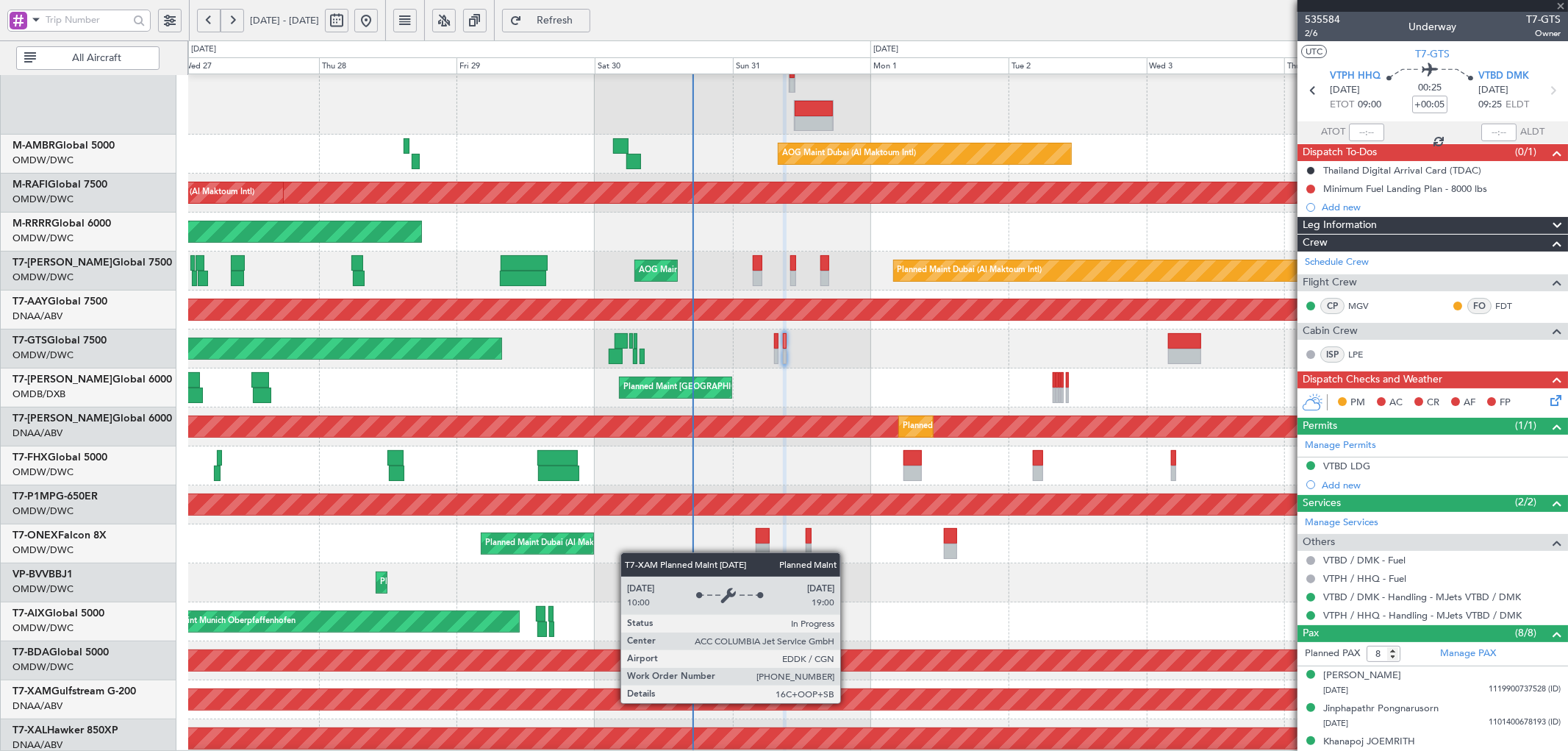
type input "+00:15"
type input "15"
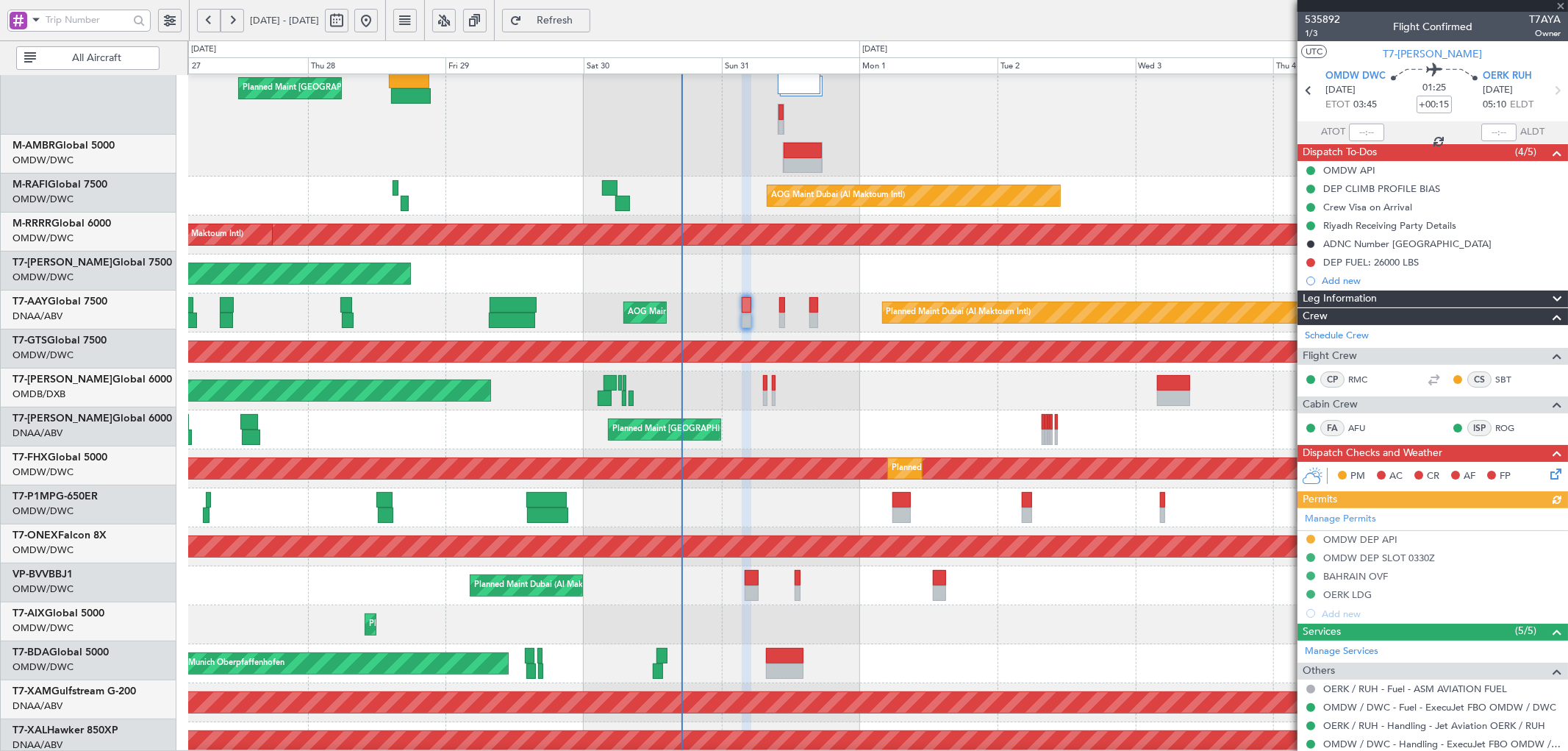
scroll to position [49, 0]
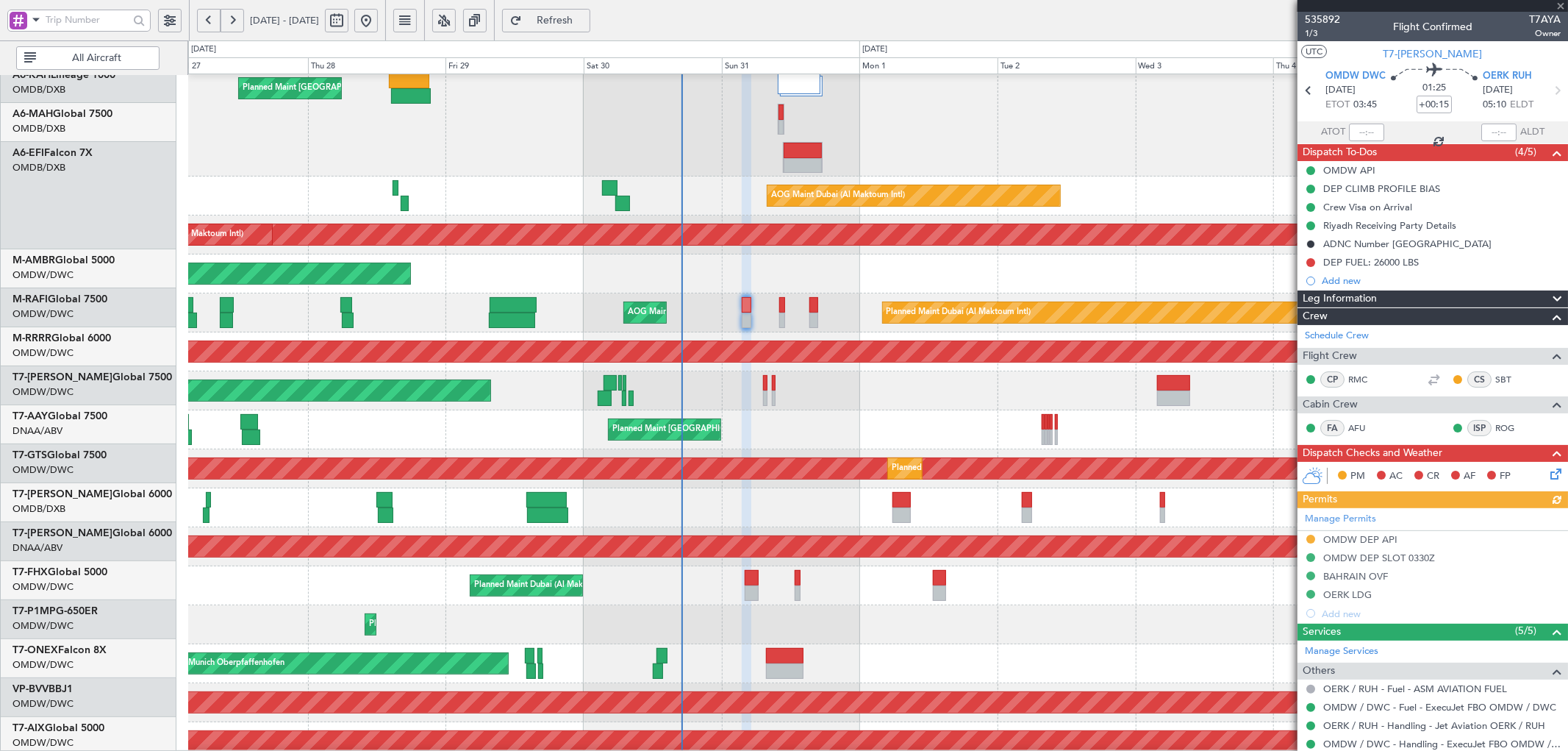
click at [776, 177] on div "Planned Maint [GEOGRAPHIC_DATA] ([GEOGRAPHIC_DATA] Intl) AOG Maint [GEOGRAPHIC_…" at bounding box center [877, 123] width 1379 height 107
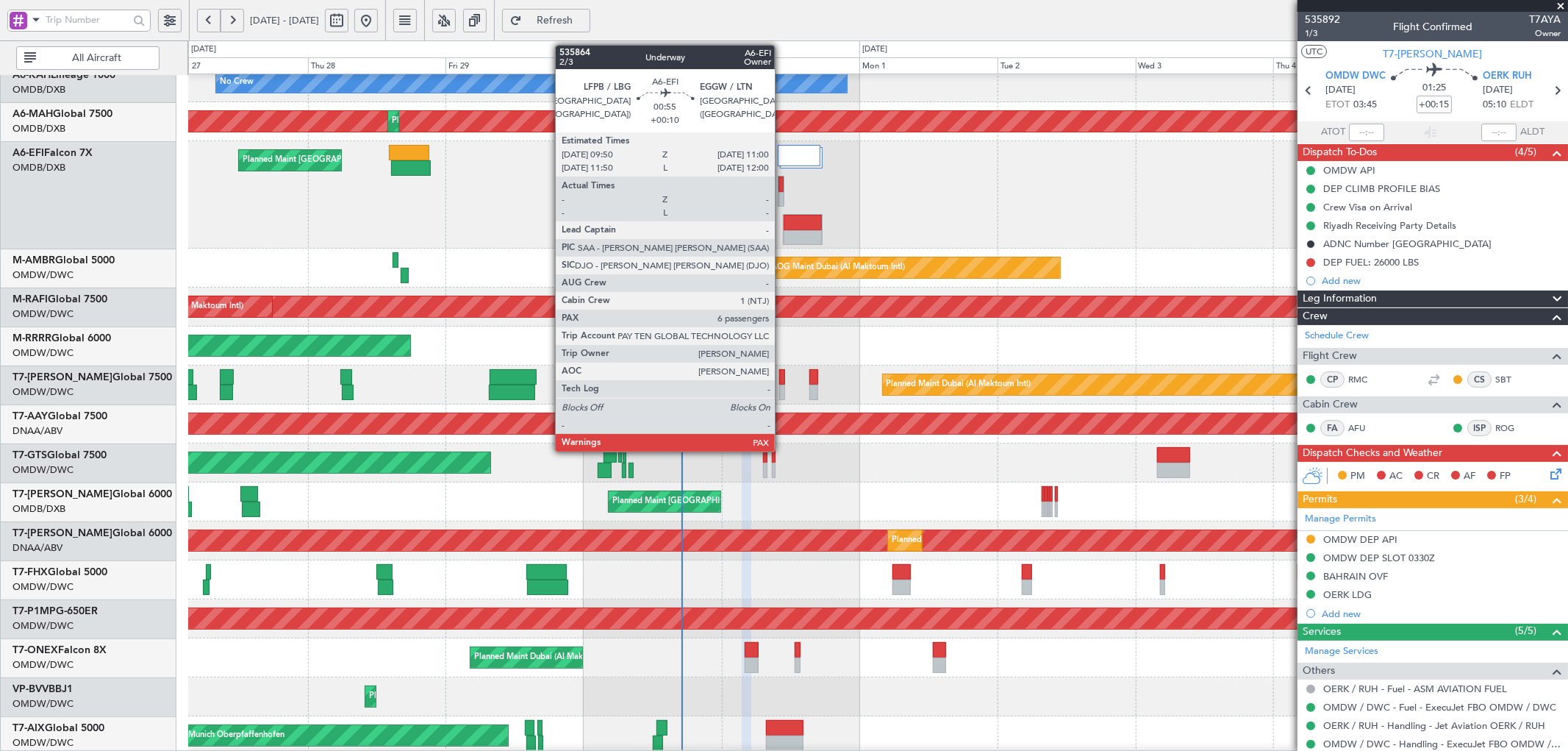
click at [782, 180] on div at bounding box center [781, 185] width 6 height 16
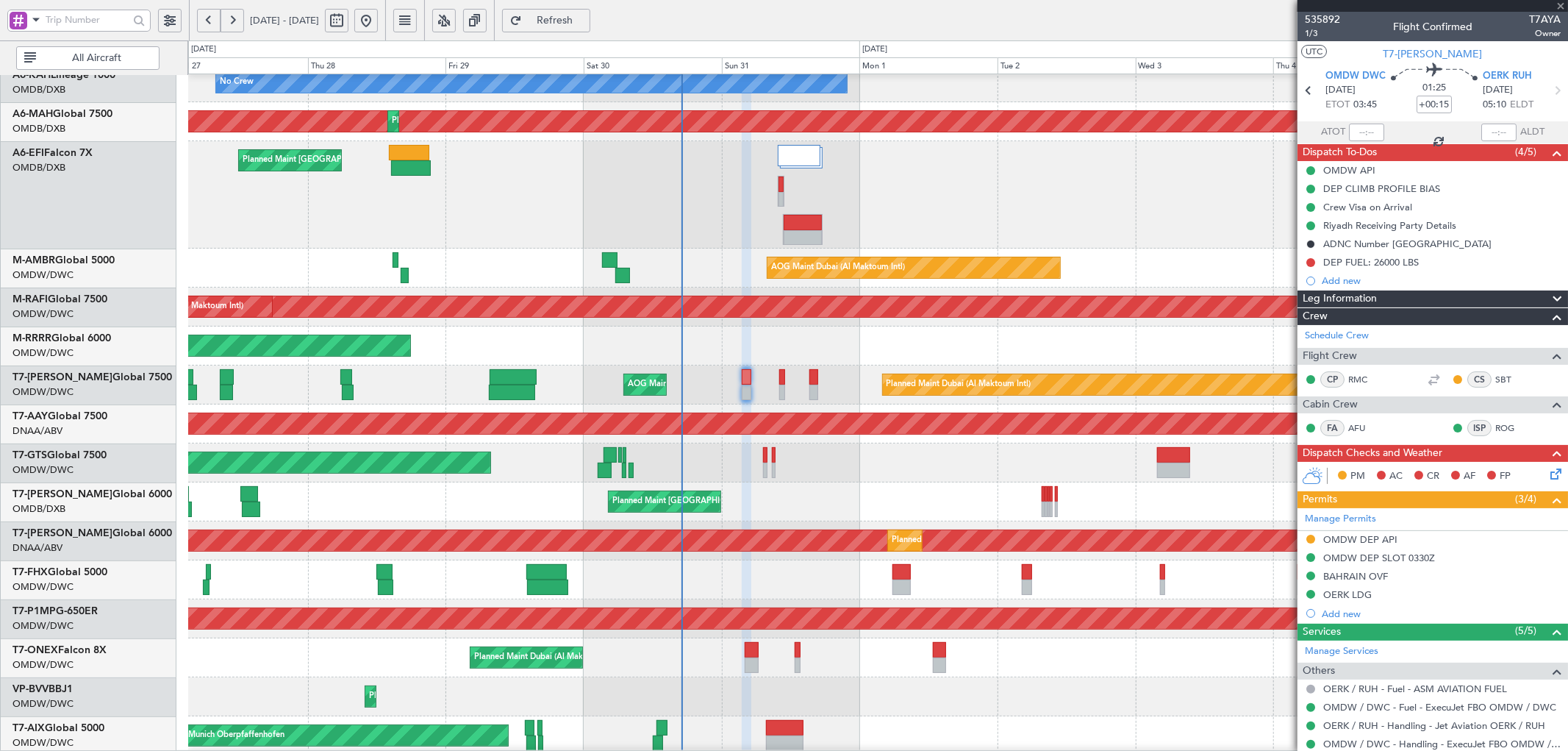
type input "+00:10"
type input "6"
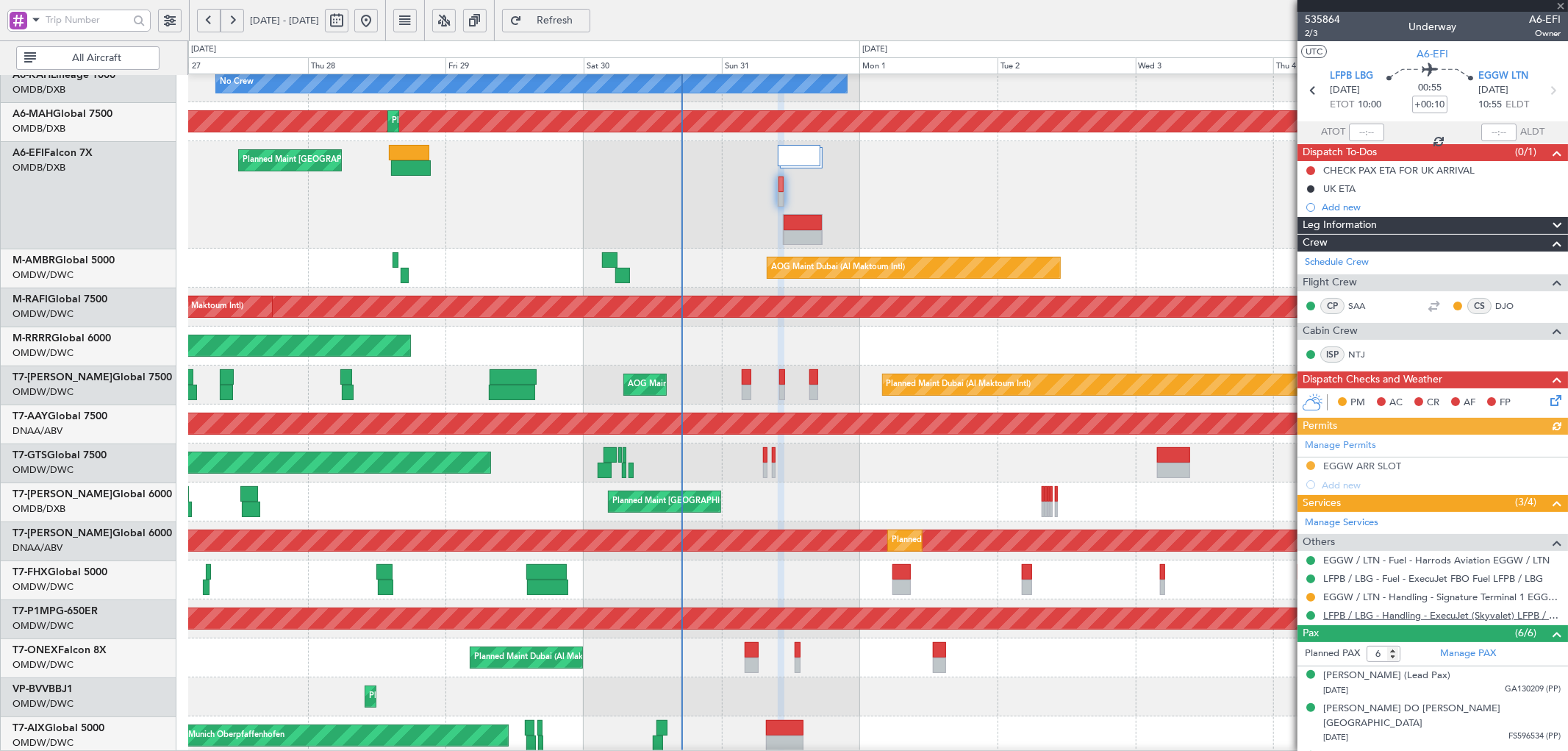
scroll to position [113, 0]
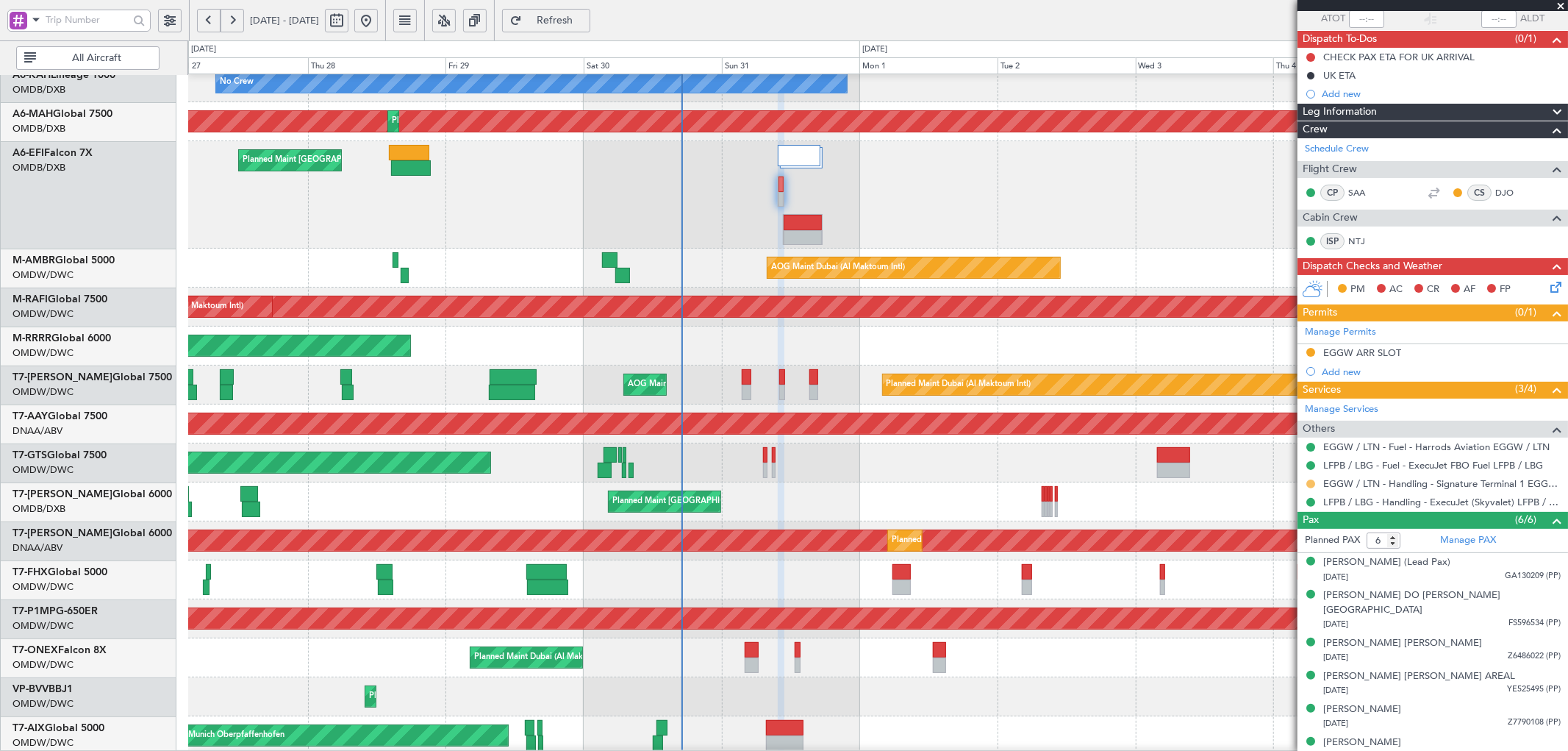
click at [1309, 482] on button at bounding box center [1310, 484] width 9 height 9
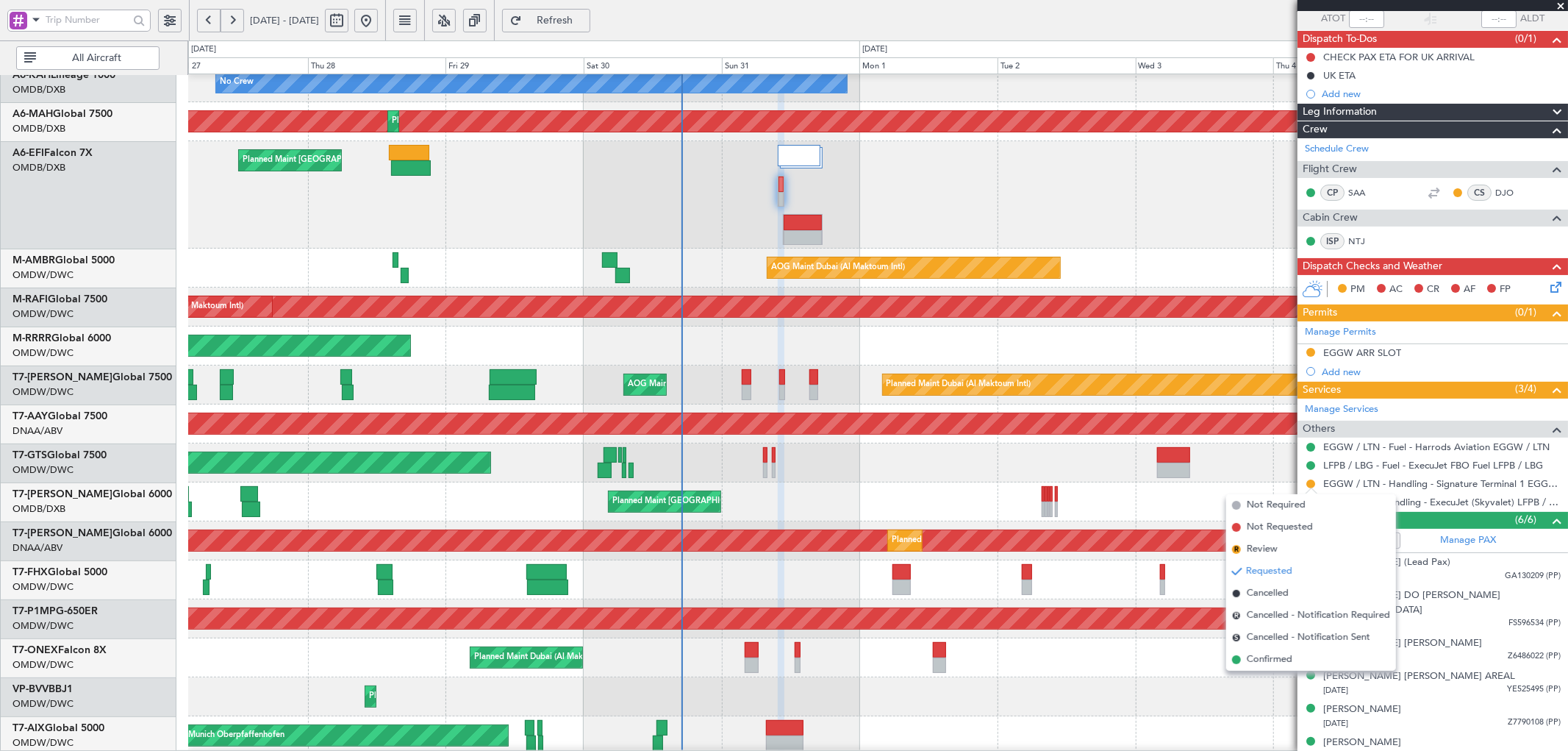
click at [1250, 667] on li "Confirmed" at bounding box center [1310, 660] width 170 height 22
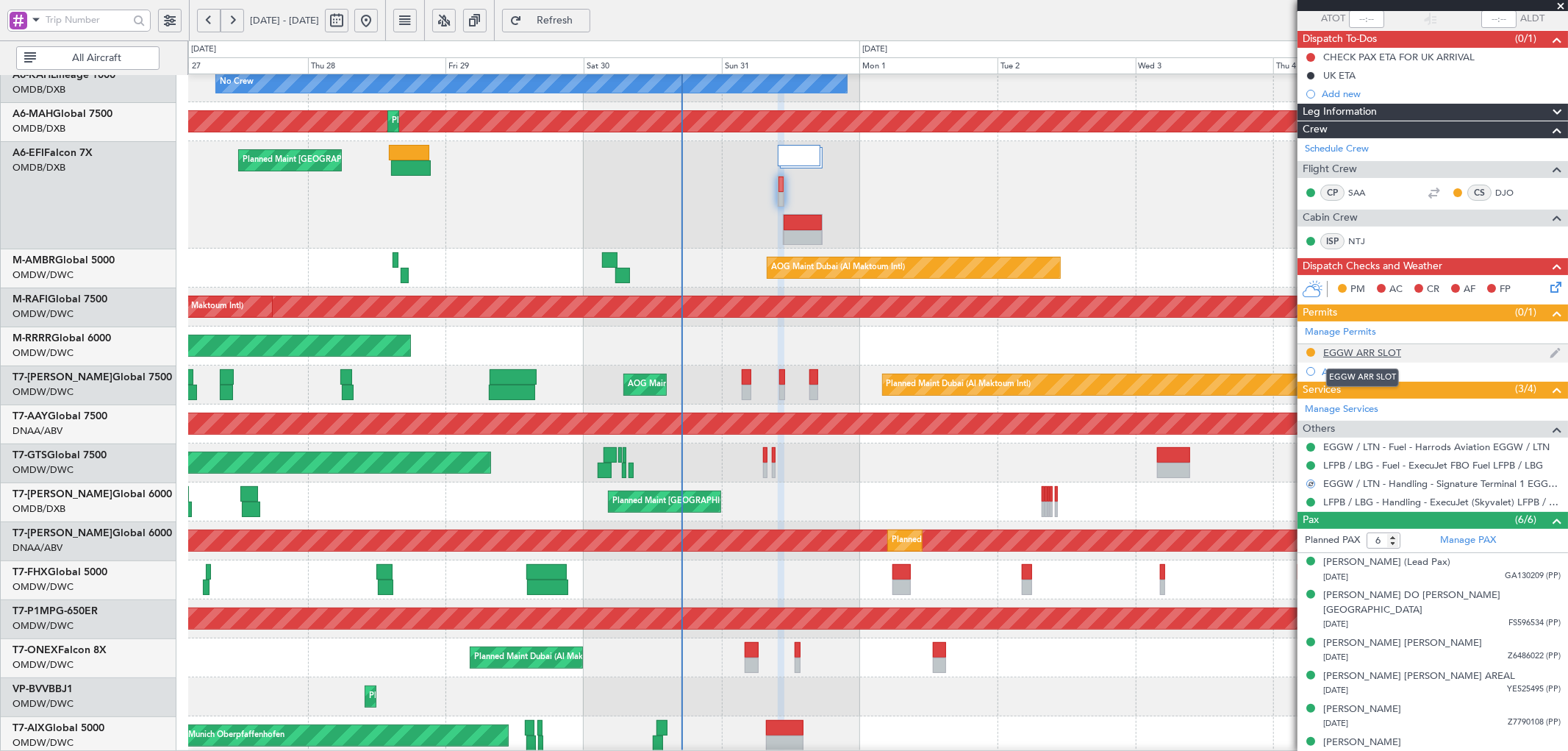
click at [1359, 349] on div "EGGW ARR SLOT" at bounding box center [1361, 353] width 78 height 12
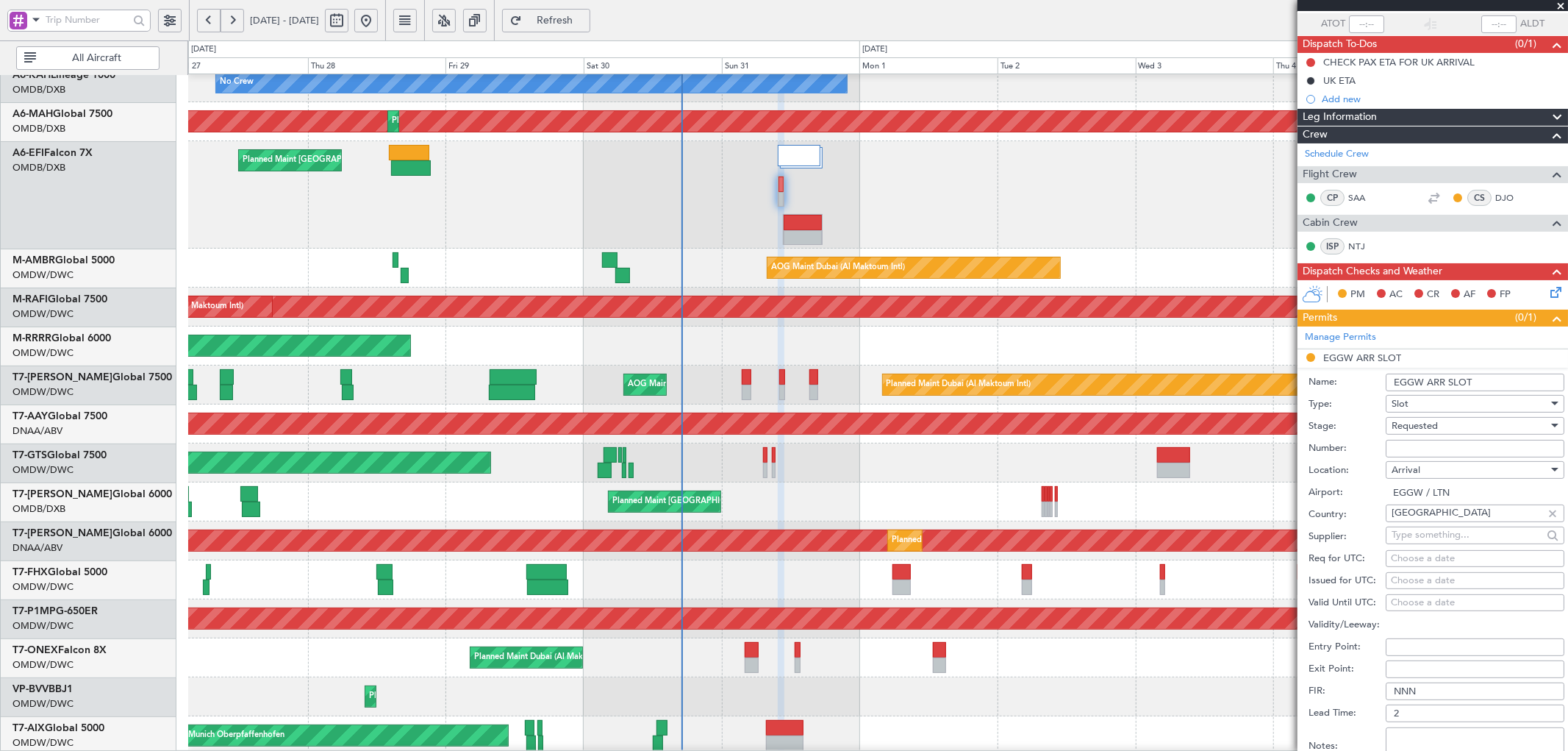
scroll to position [0, 0]
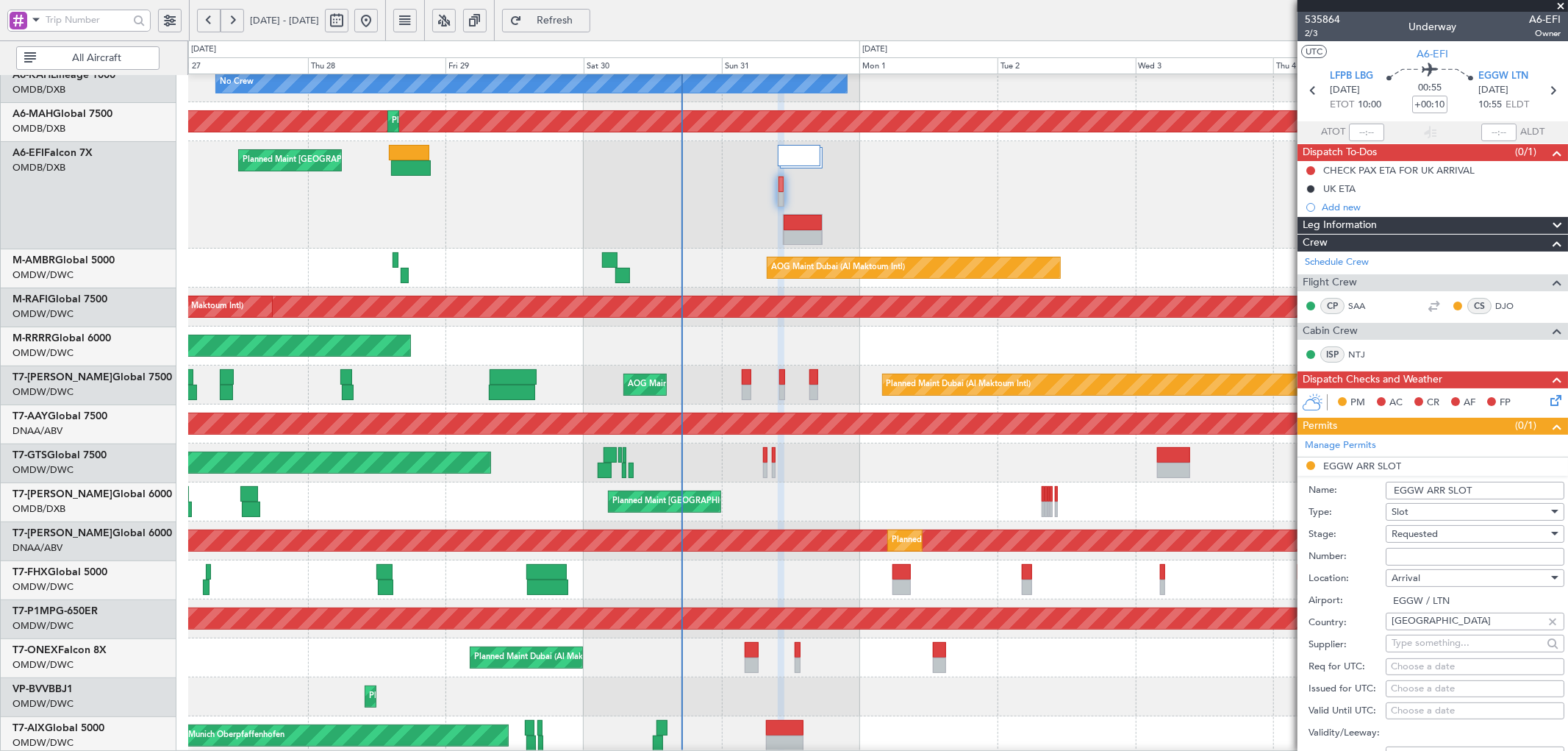
click at [994, 193] on div "Planned Maint [GEOGRAPHIC_DATA] ([GEOGRAPHIC_DATA] Intl) AOG Maint [GEOGRAPHIC_…" at bounding box center [877, 195] width 1379 height 107
click at [1311, 30] on span "2/3" at bounding box center [1323, 33] width 35 height 12
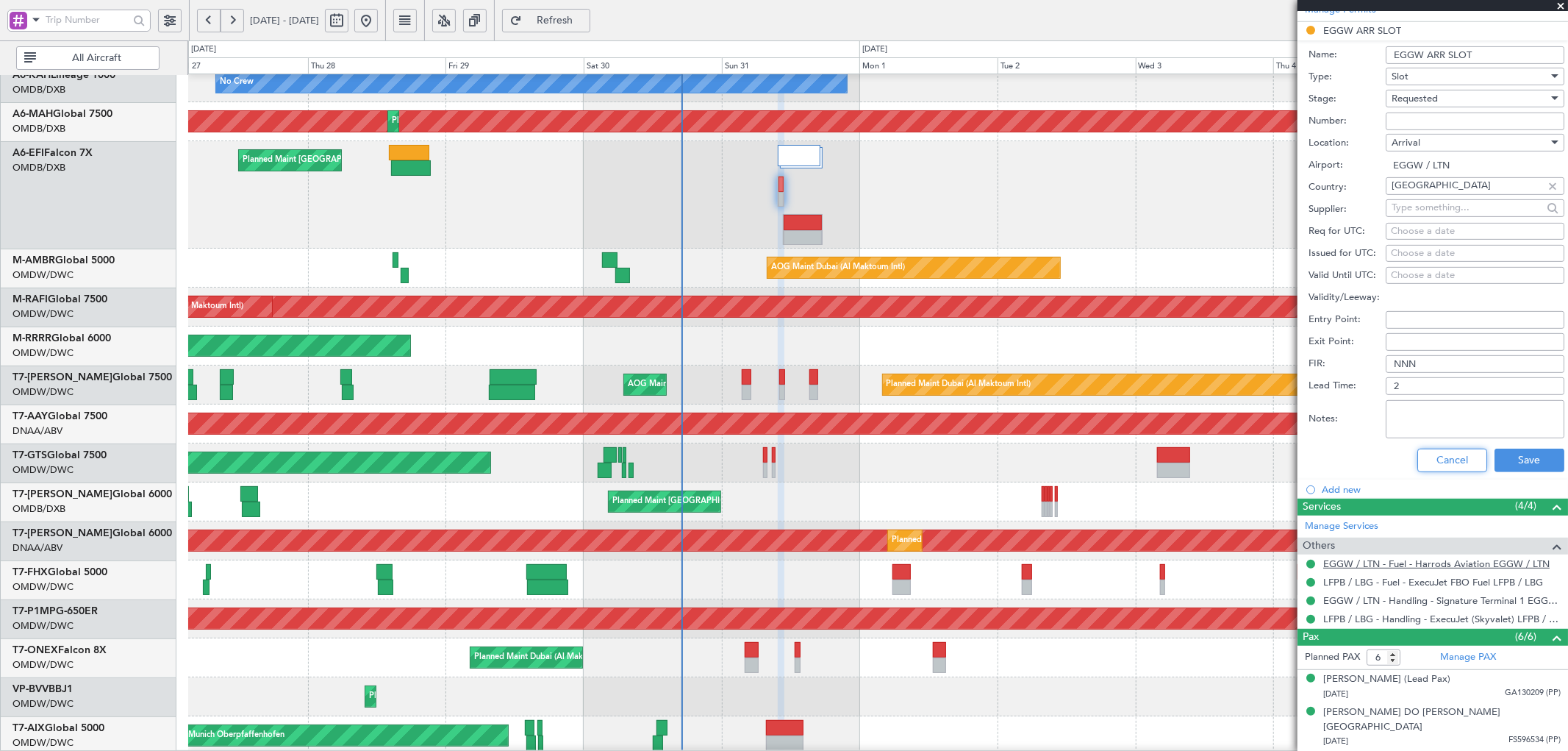
click at [1448, 449] on button "Cancel" at bounding box center [1451, 460] width 69 height 24
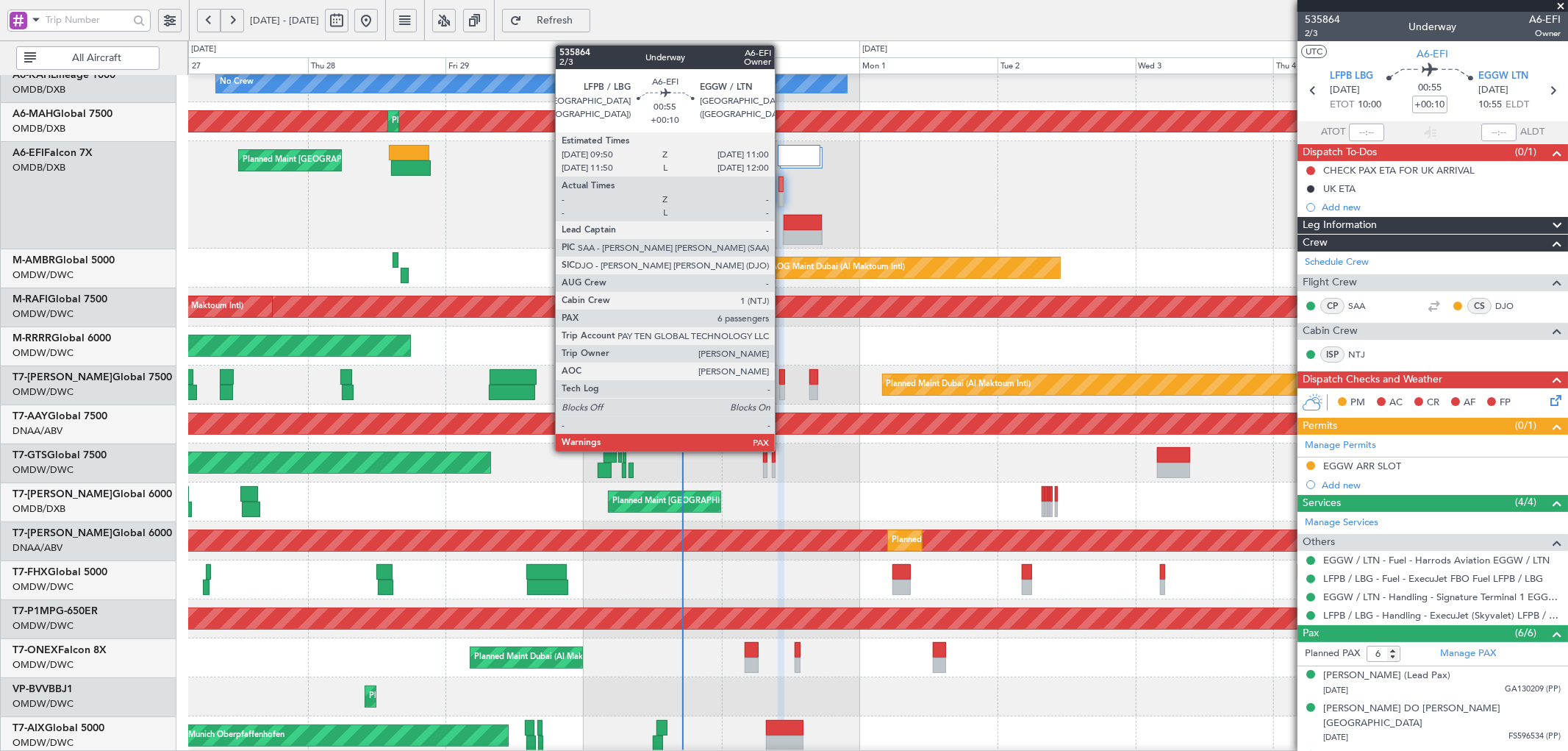
click at [782, 193] on div at bounding box center [781, 200] width 6 height 16
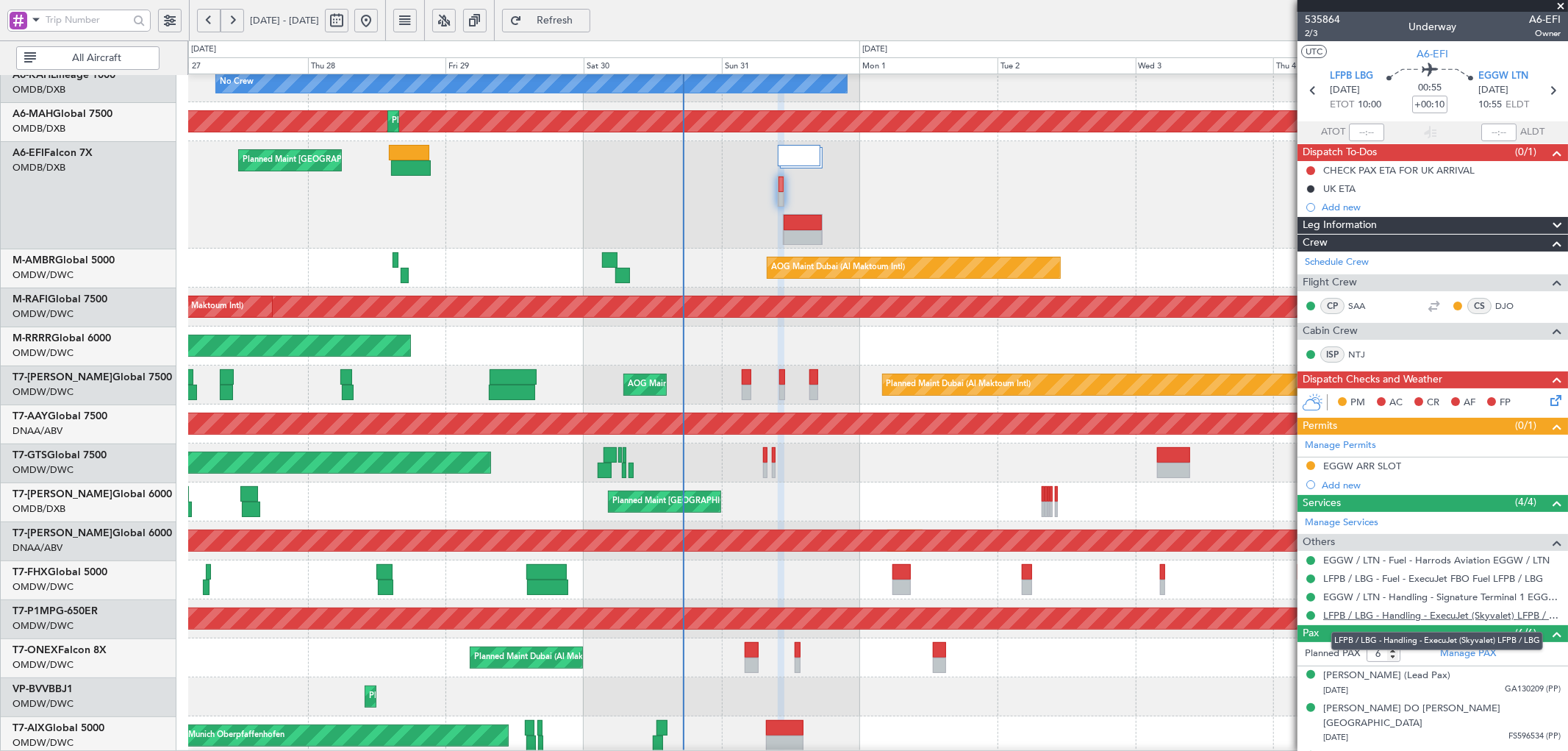
click at [1359, 616] on link "LFPB / LBG - Handling - ExecuJet (Skyvalet) LFPB / LBG" at bounding box center [1441, 615] width 237 height 12
click at [768, 459] on div "Unplanned Maint [GEOGRAPHIC_DATA] (Seletar)" at bounding box center [877, 463] width 1379 height 39
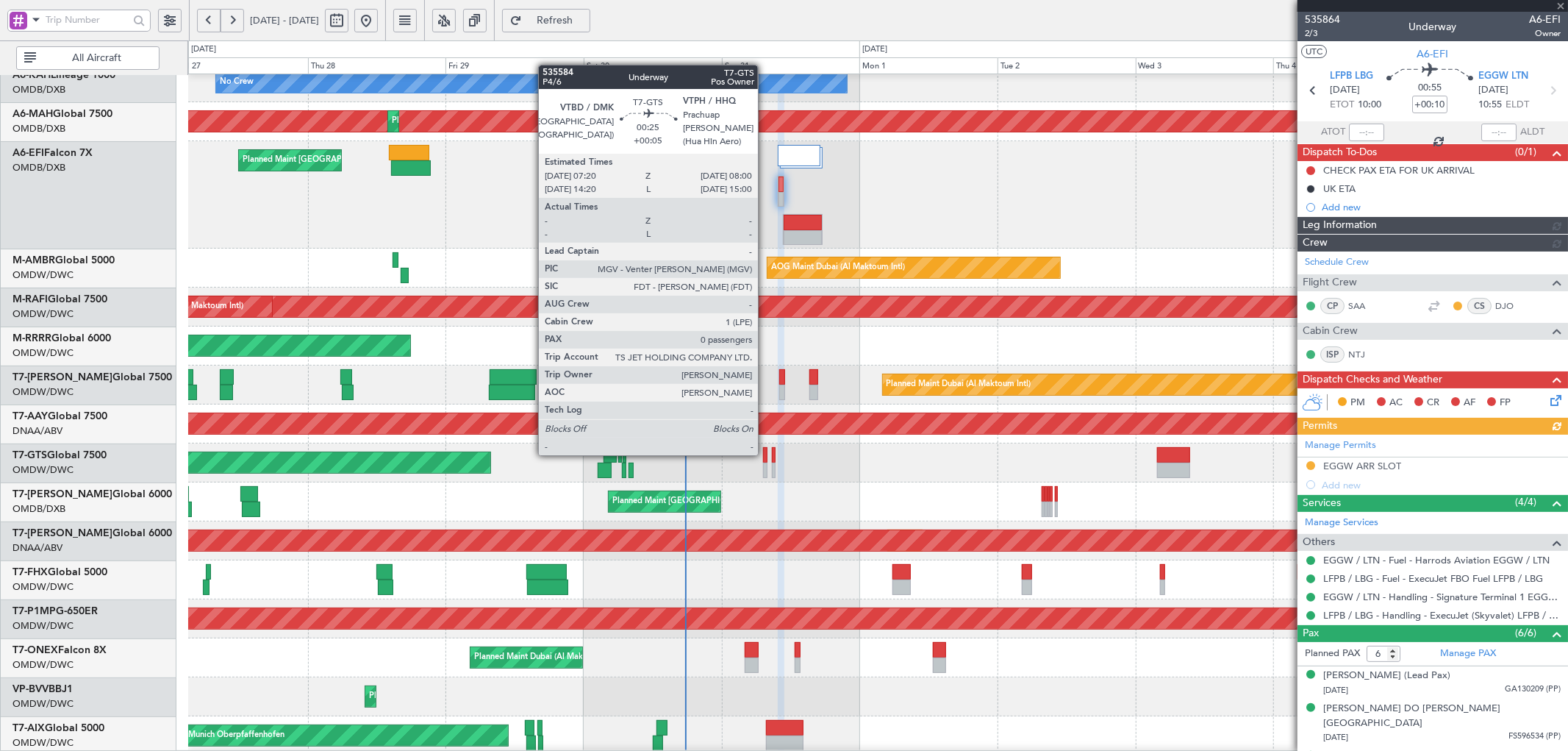
click at [766, 454] on div at bounding box center [765, 456] width 4 height 16
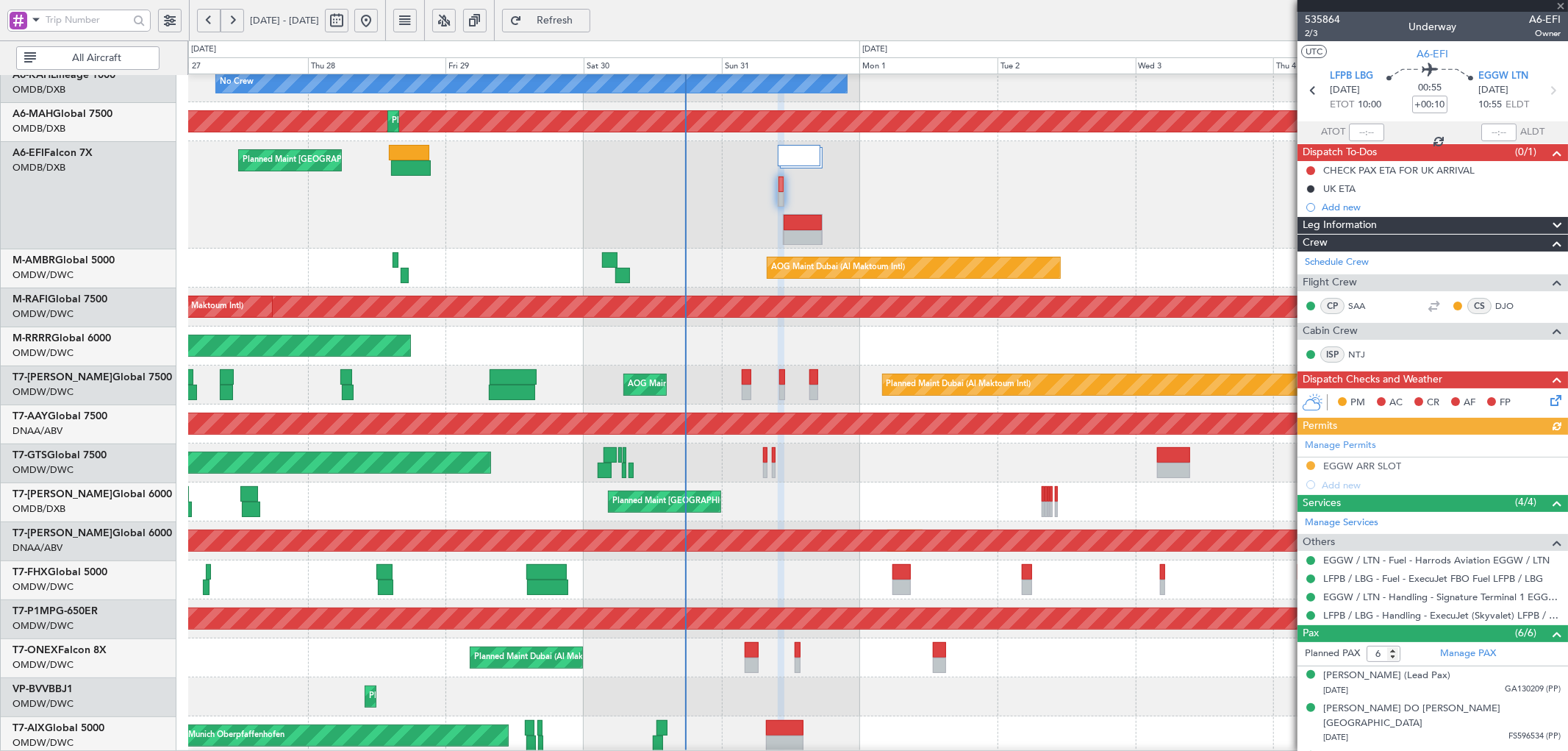
type input "+00:05"
type input "0"
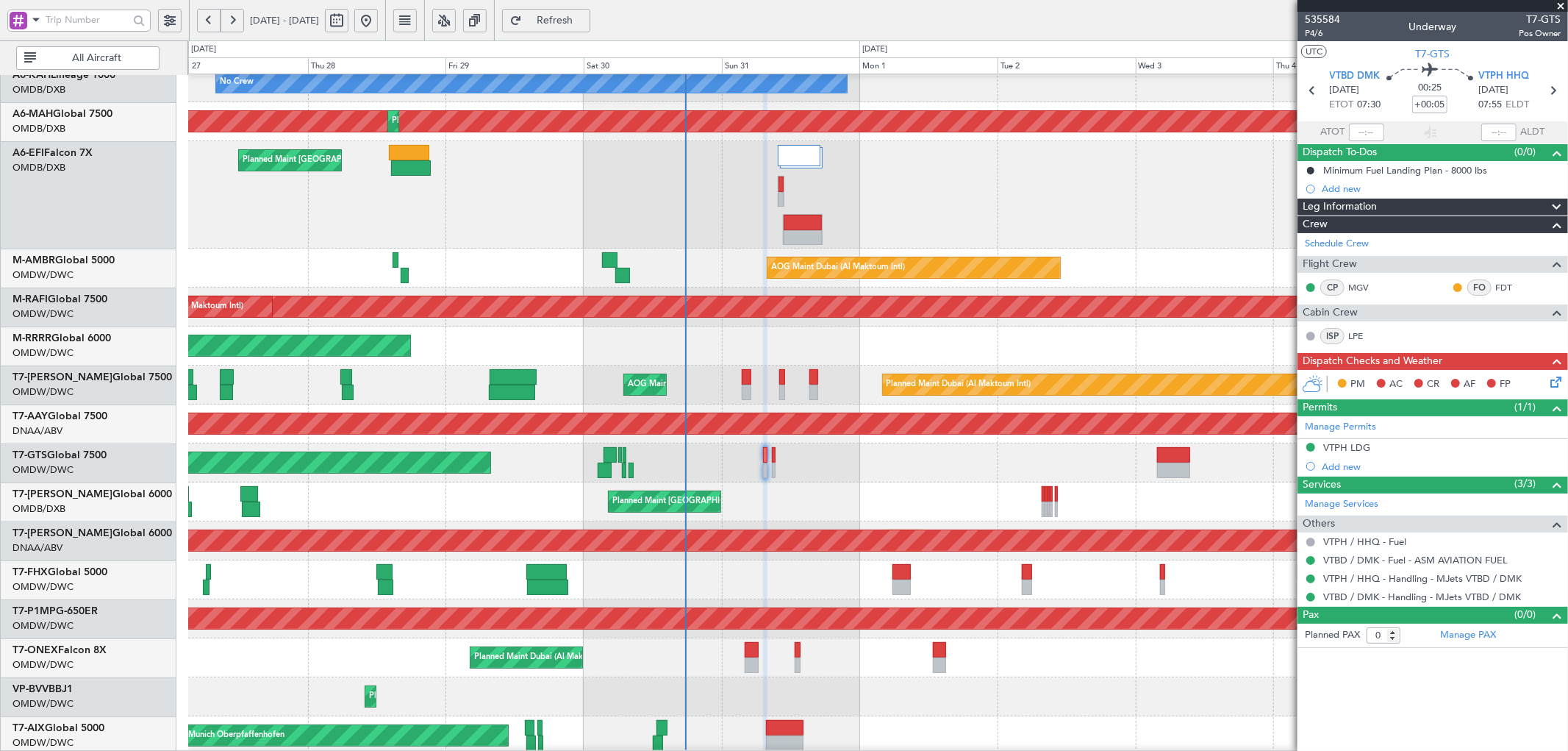
scroll to position [248, 0]
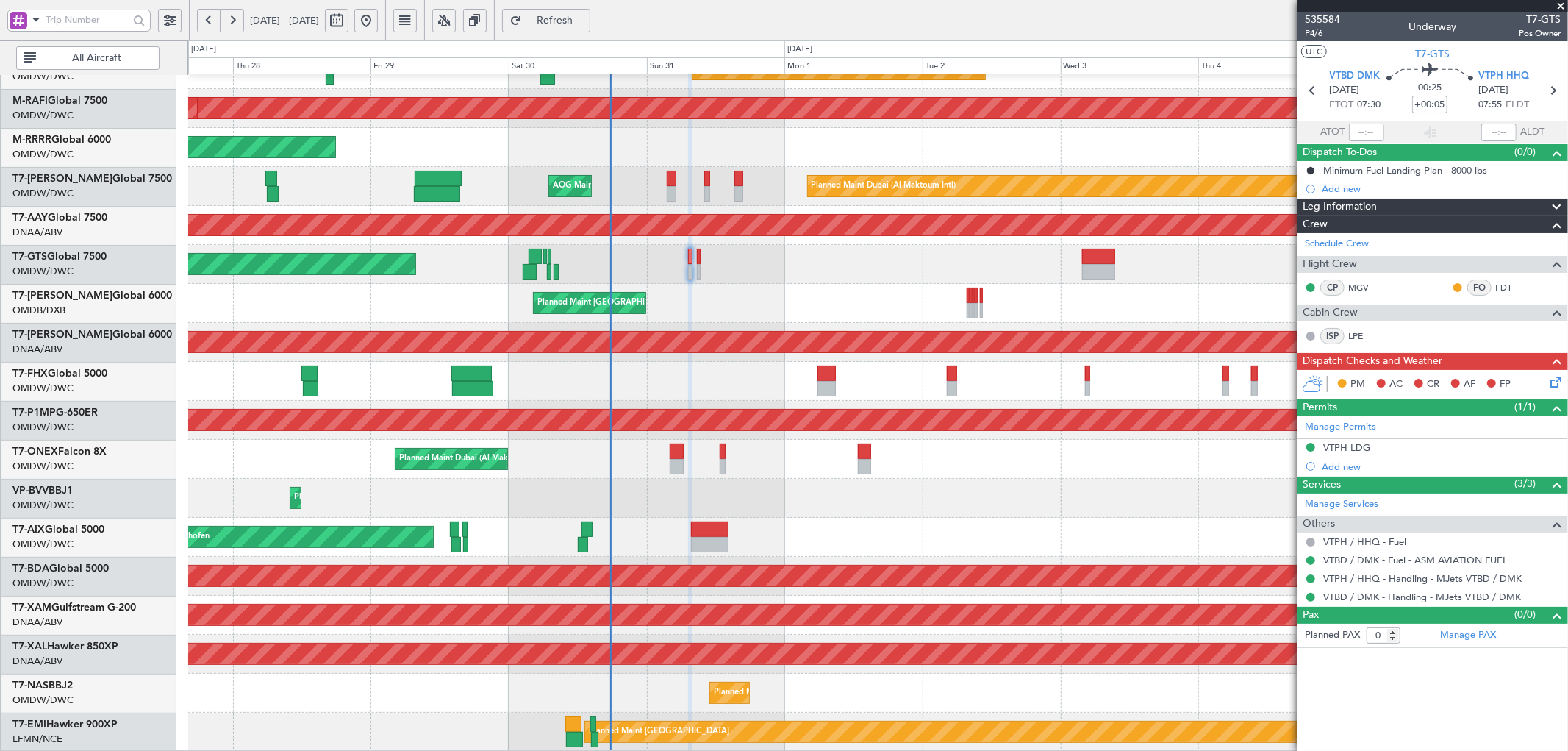
click at [519, 403] on div "AOG Maint Dubai (Al Maktoum Intl) Planned Maint [GEOGRAPHIC_DATA] (Al Maktoum I…" at bounding box center [877, 288] width 1379 height 926
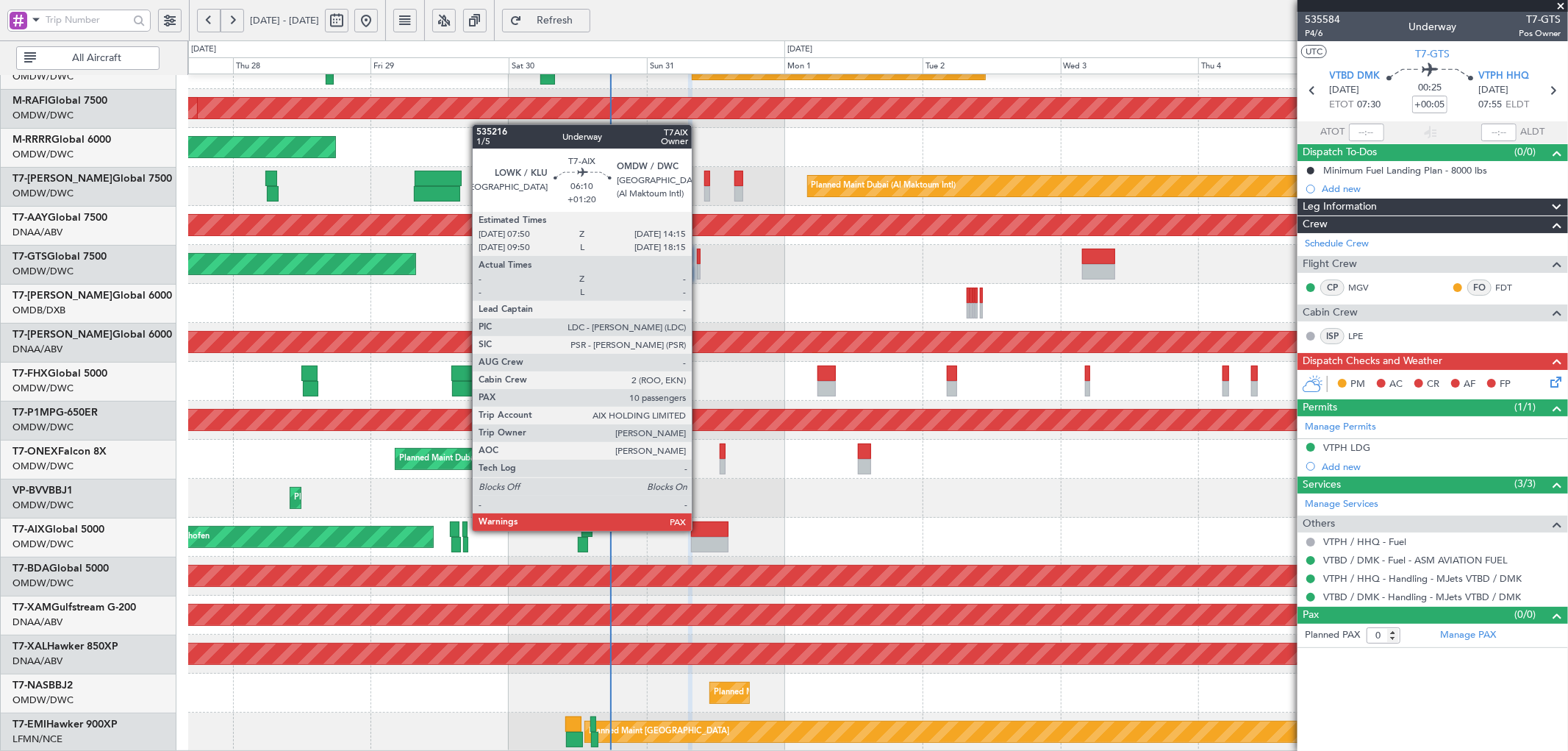
click at [699, 529] on div at bounding box center [709, 529] width 38 height 16
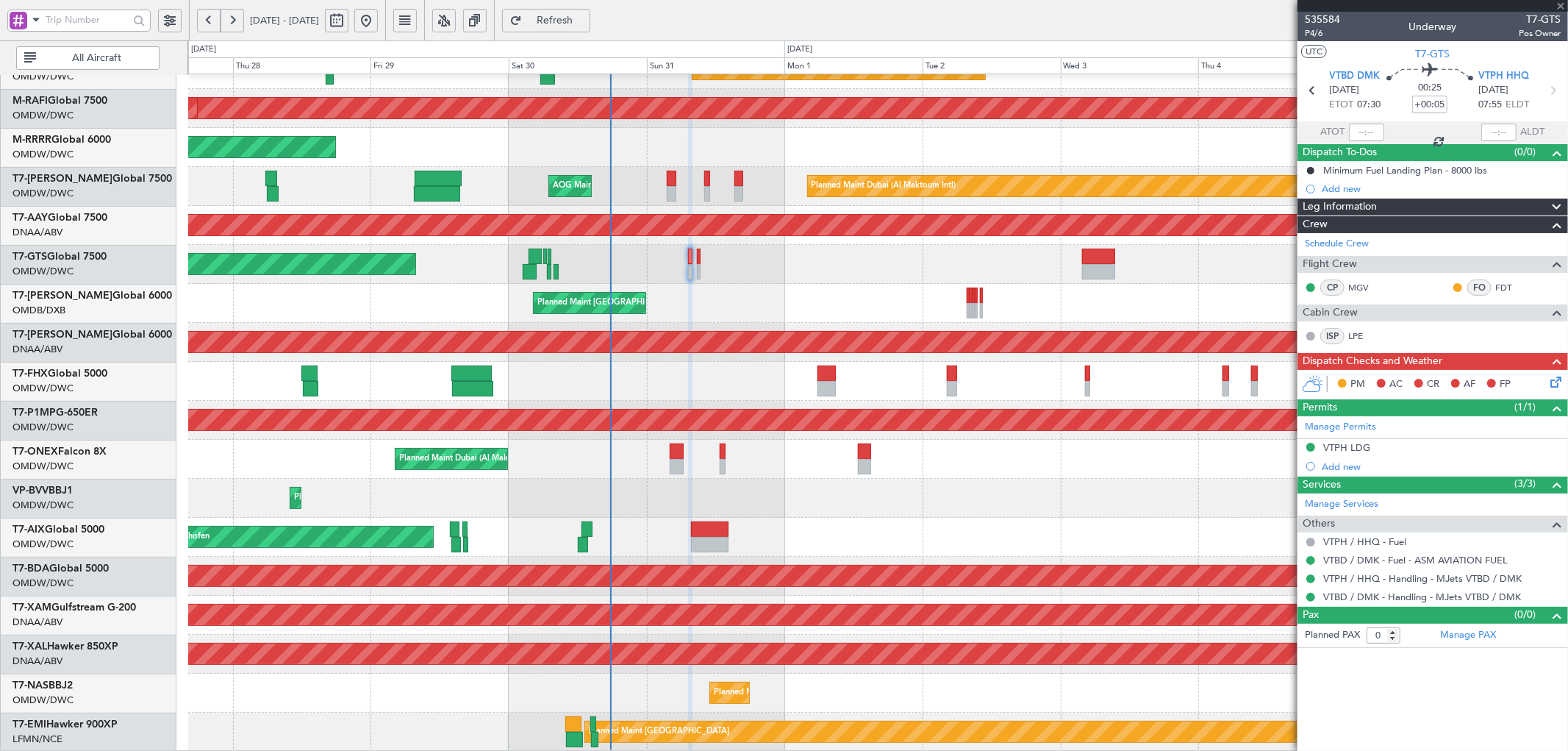
type input "+01:20"
type input "10"
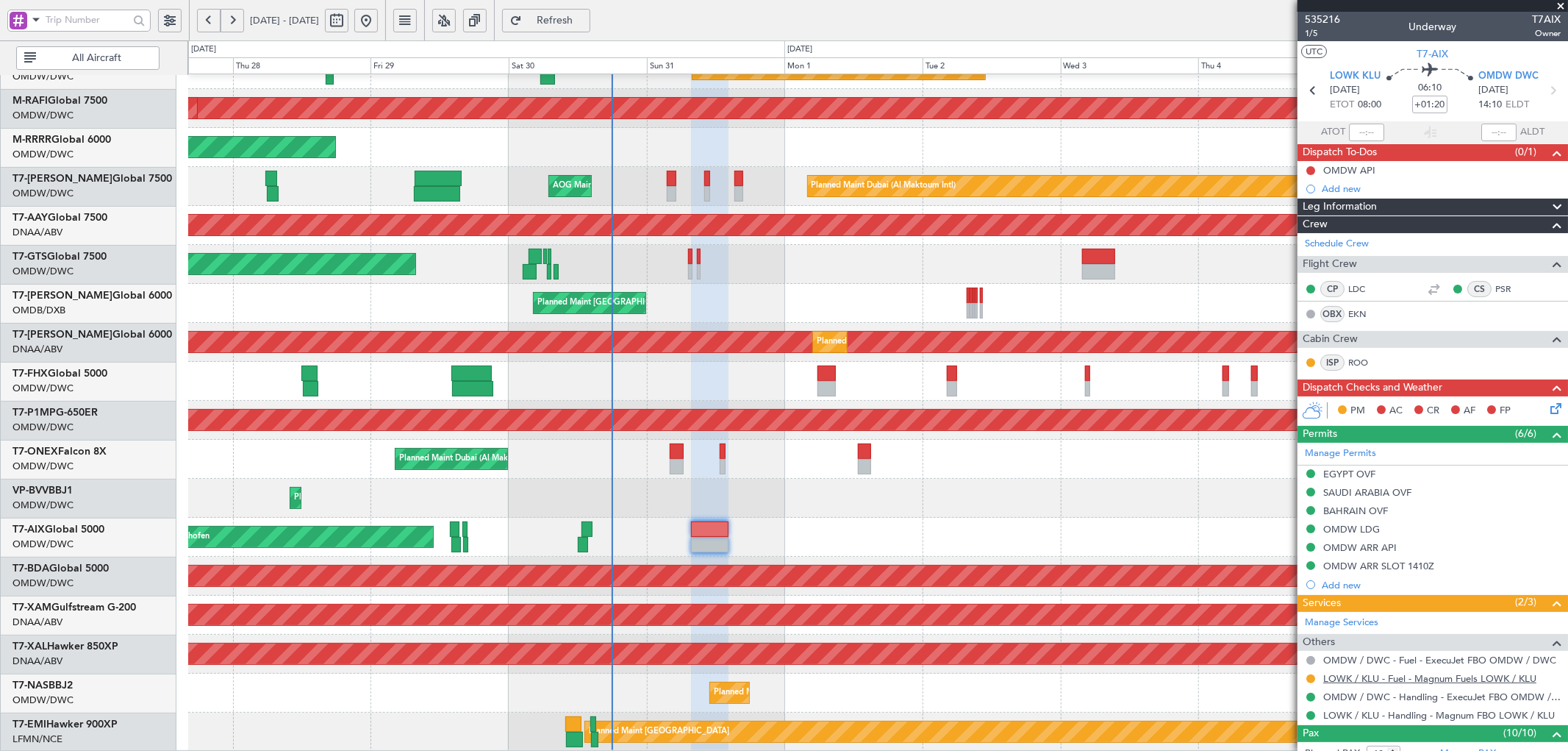
click at [1431, 680] on link "LOWK / KLU - Fuel - Magnum Fuels LOWK / KLU" at bounding box center [1429, 678] width 214 height 12
